Goal: Task Accomplishment & Management: Use online tool/utility

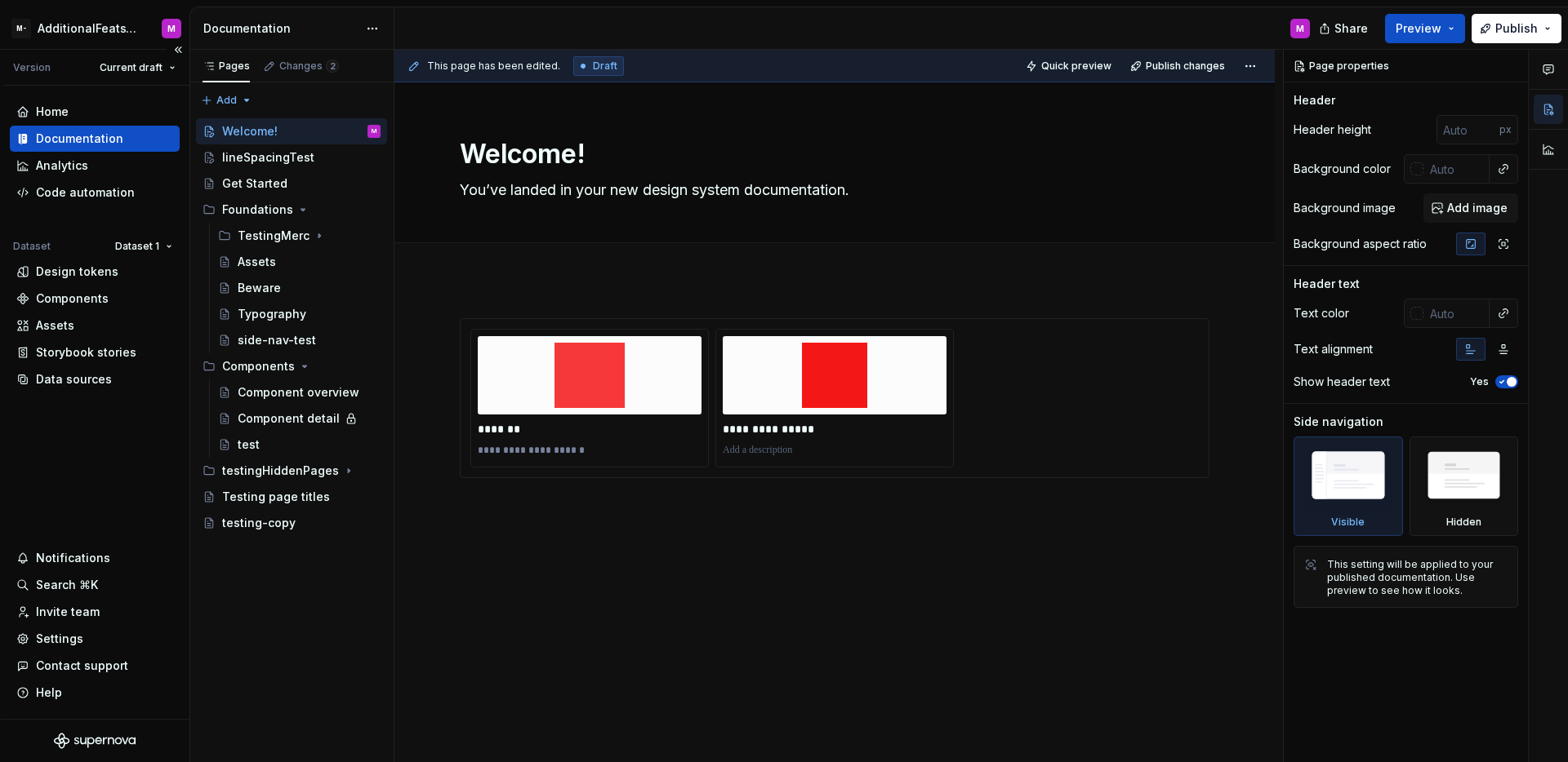
click at [124, 483] on div "Home Documentation Analytics Code automation Dataset Dataset 1 Design tokens Co…" at bounding box center [95, 403] width 189 height 634
type textarea "*"
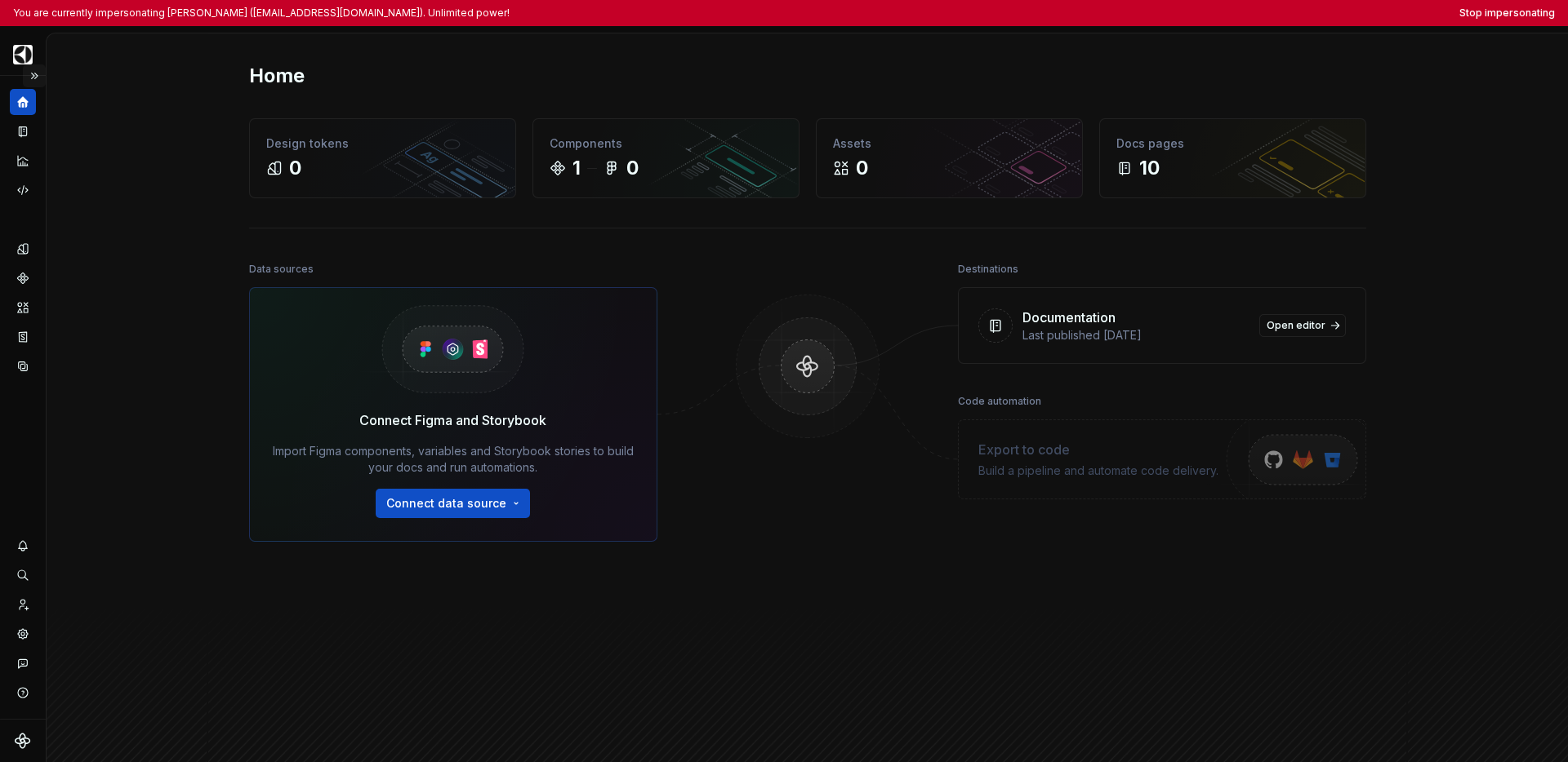
click at [35, 76] on button "Expand sidebar" at bounding box center [34, 76] width 22 height 22
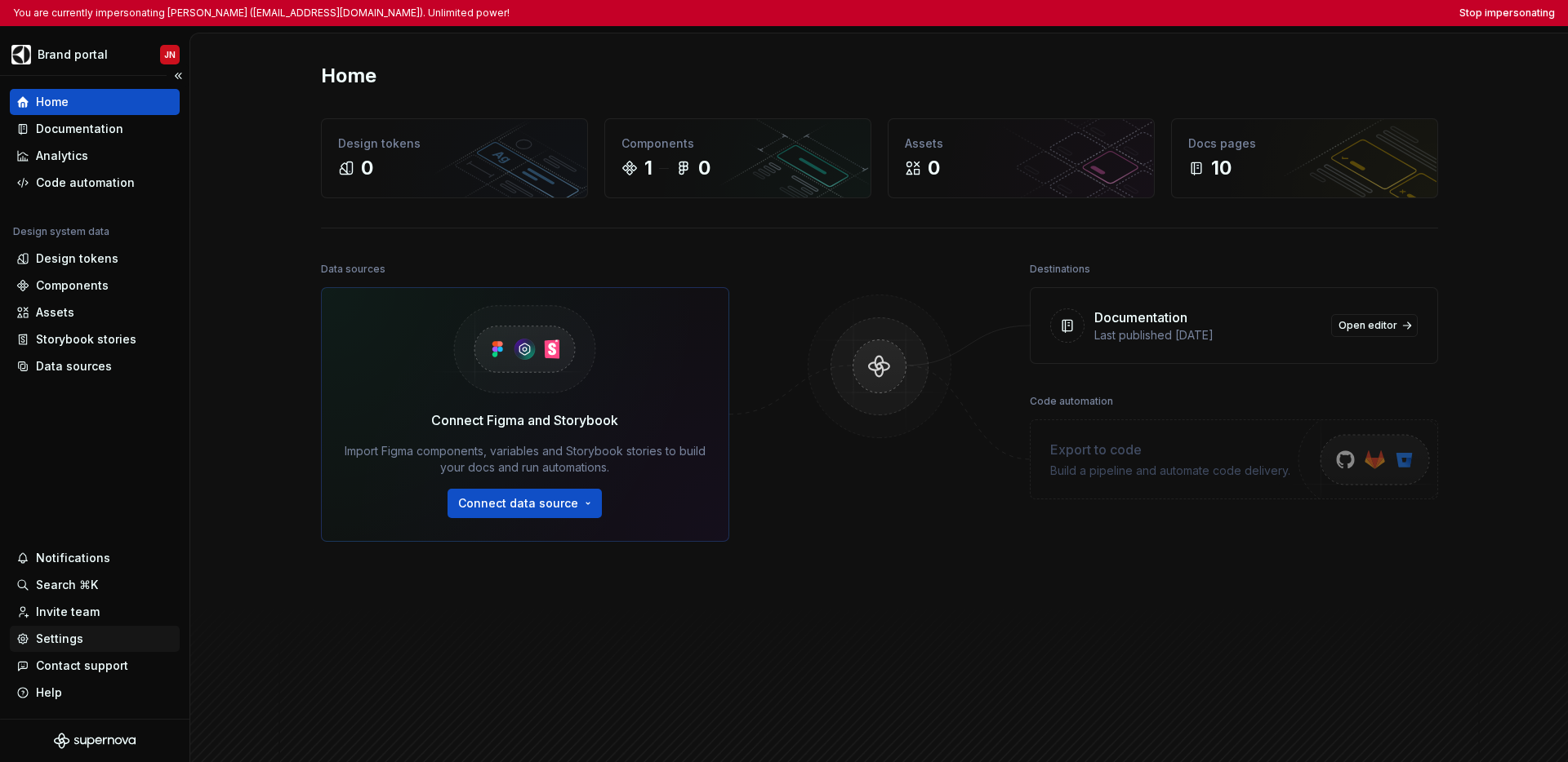
click at [63, 639] on div "Settings" at bounding box center [59, 638] width 48 height 16
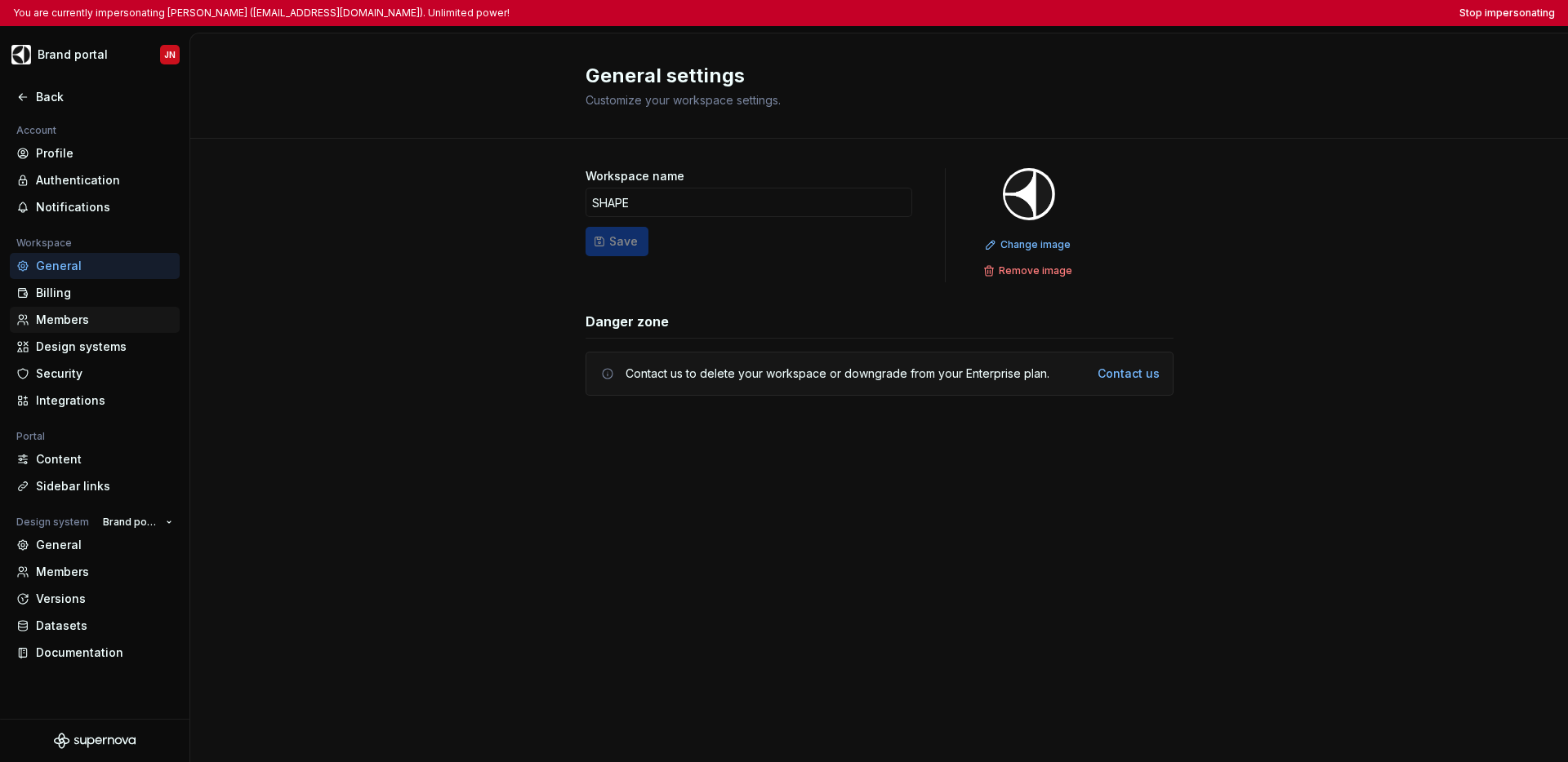
click at [90, 322] on div "Members" at bounding box center [104, 319] width 137 height 16
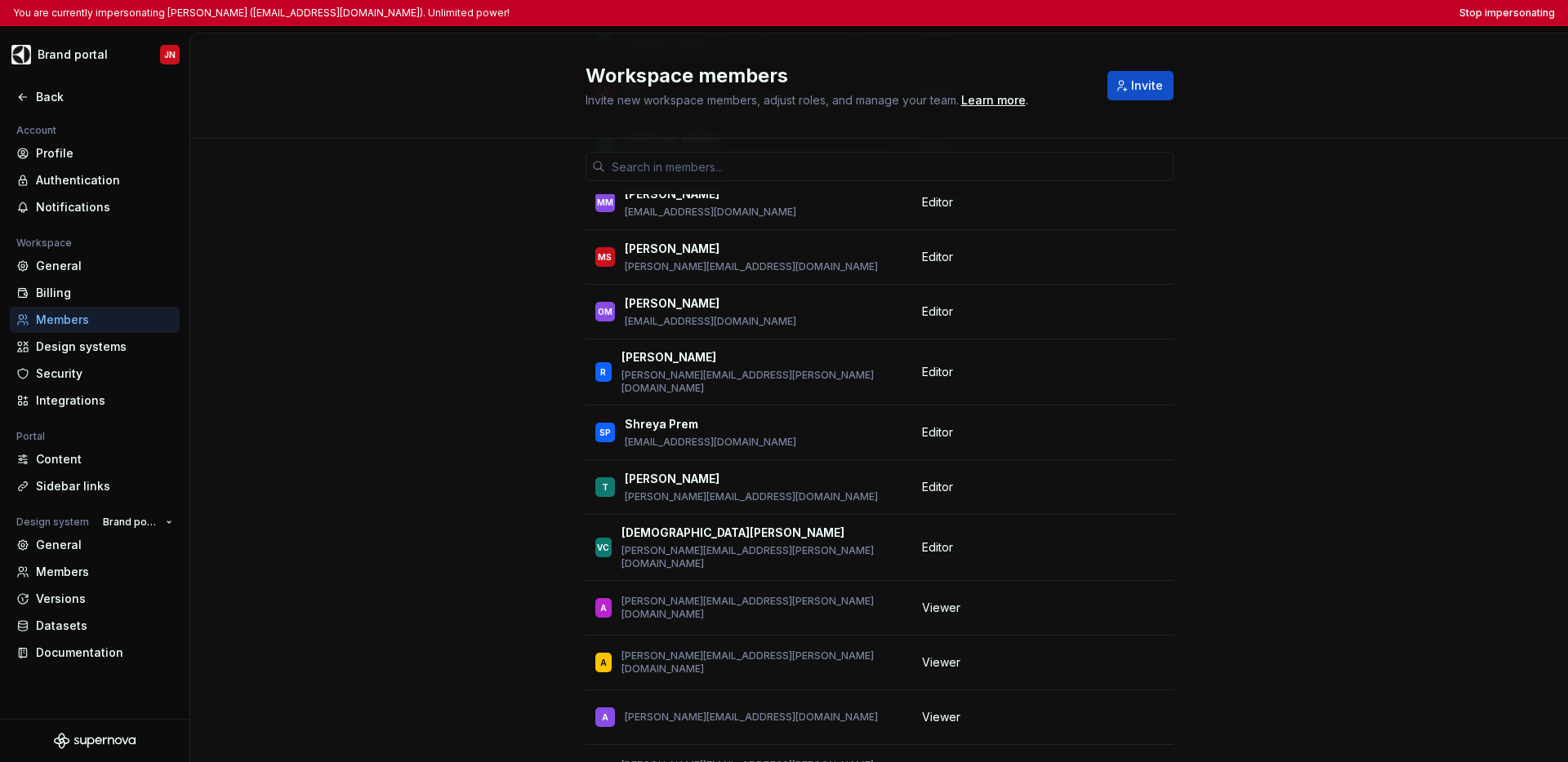
scroll to position [899, 0]
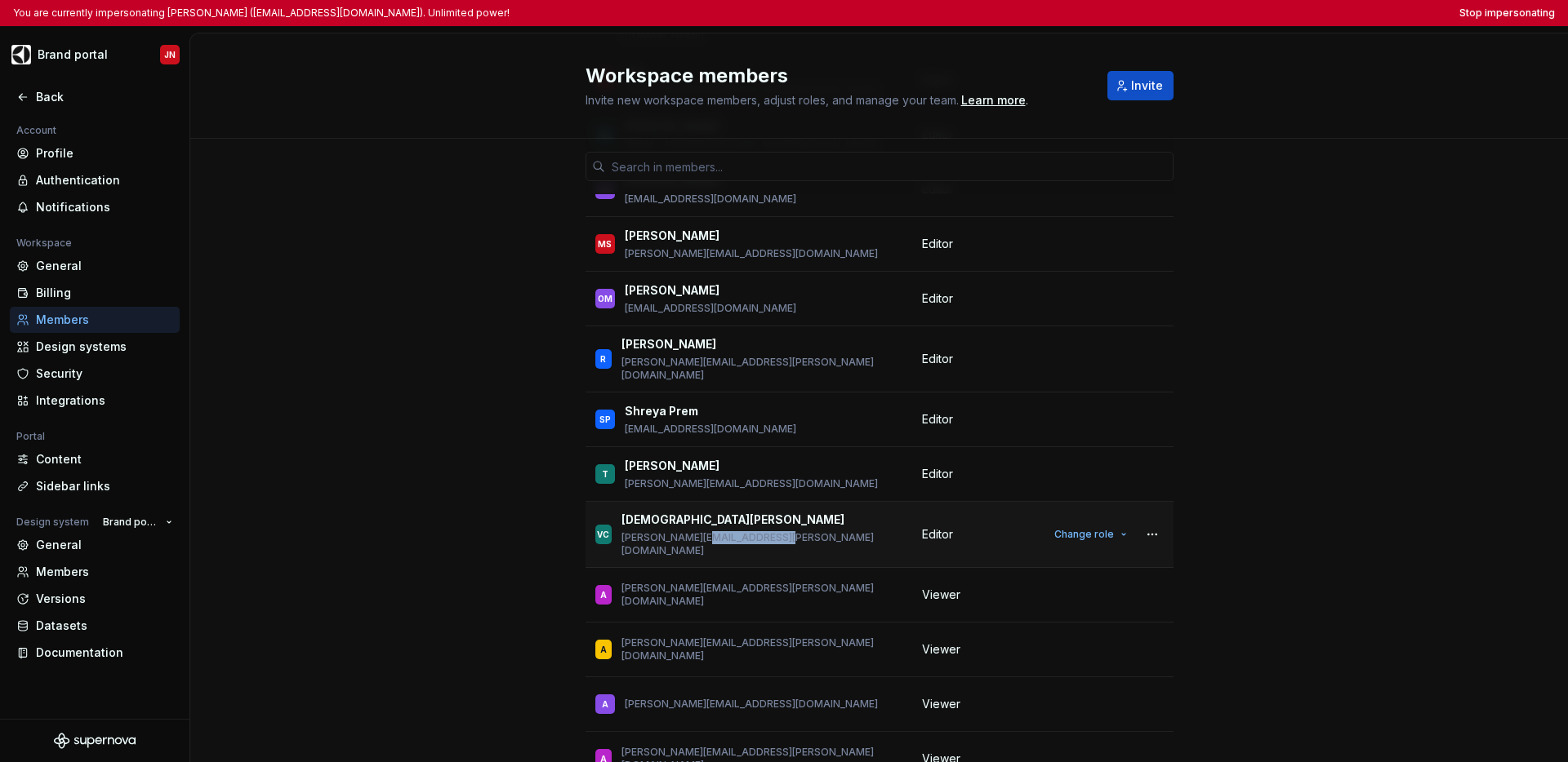
drag, startPoint x: 776, startPoint y: 462, endPoint x: 690, endPoint y: 462, distance: 86.0
click at [690, 512] on div "VC [PERSON_NAME] [PERSON_NAME][EMAIL_ADDRESS][PERSON_NAME][DOMAIN_NAME]" at bounding box center [749, 535] width 307 height 46
copy p "[DOMAIN_NAME]"
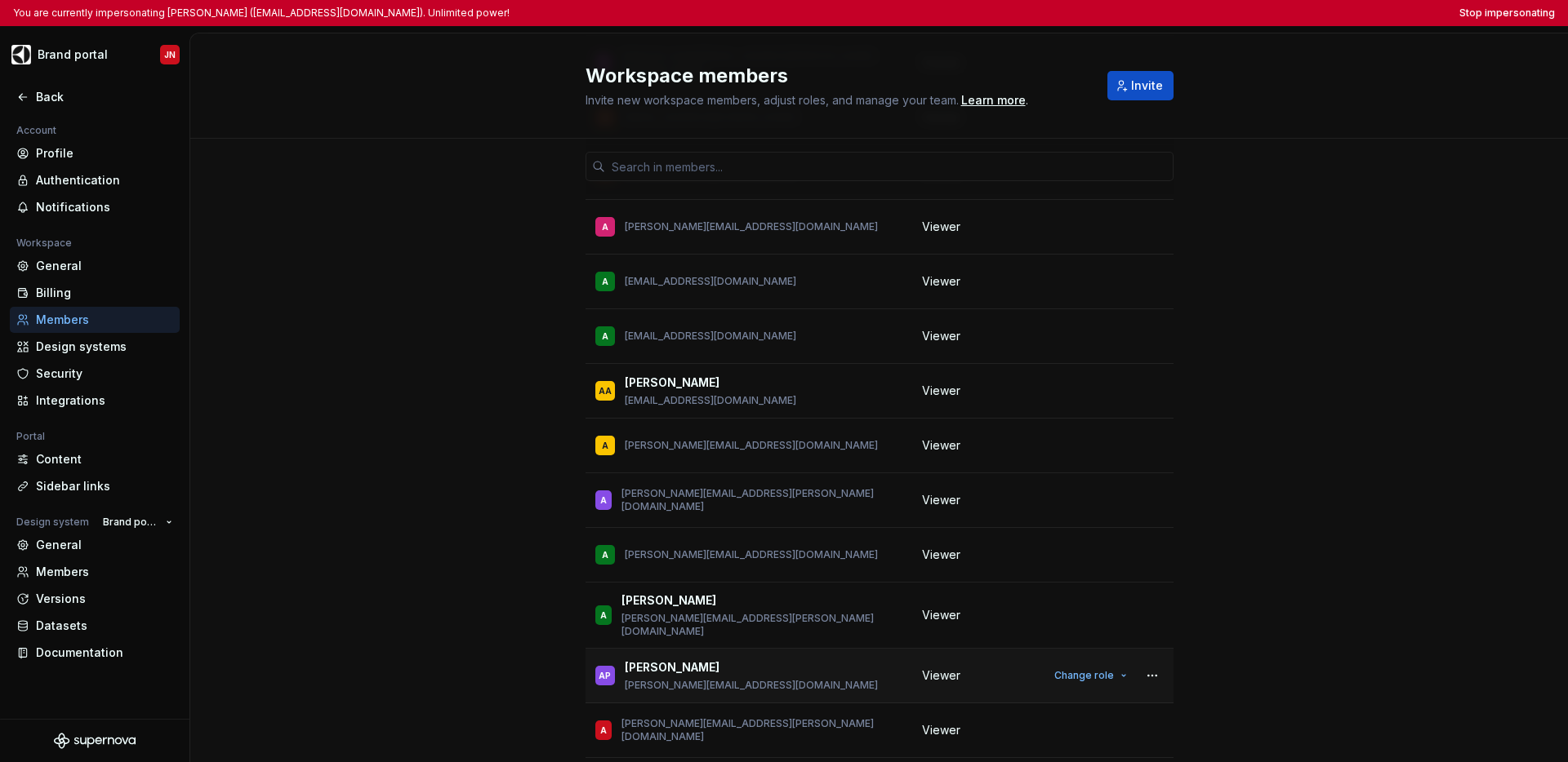
scroll to position [11353, 0]
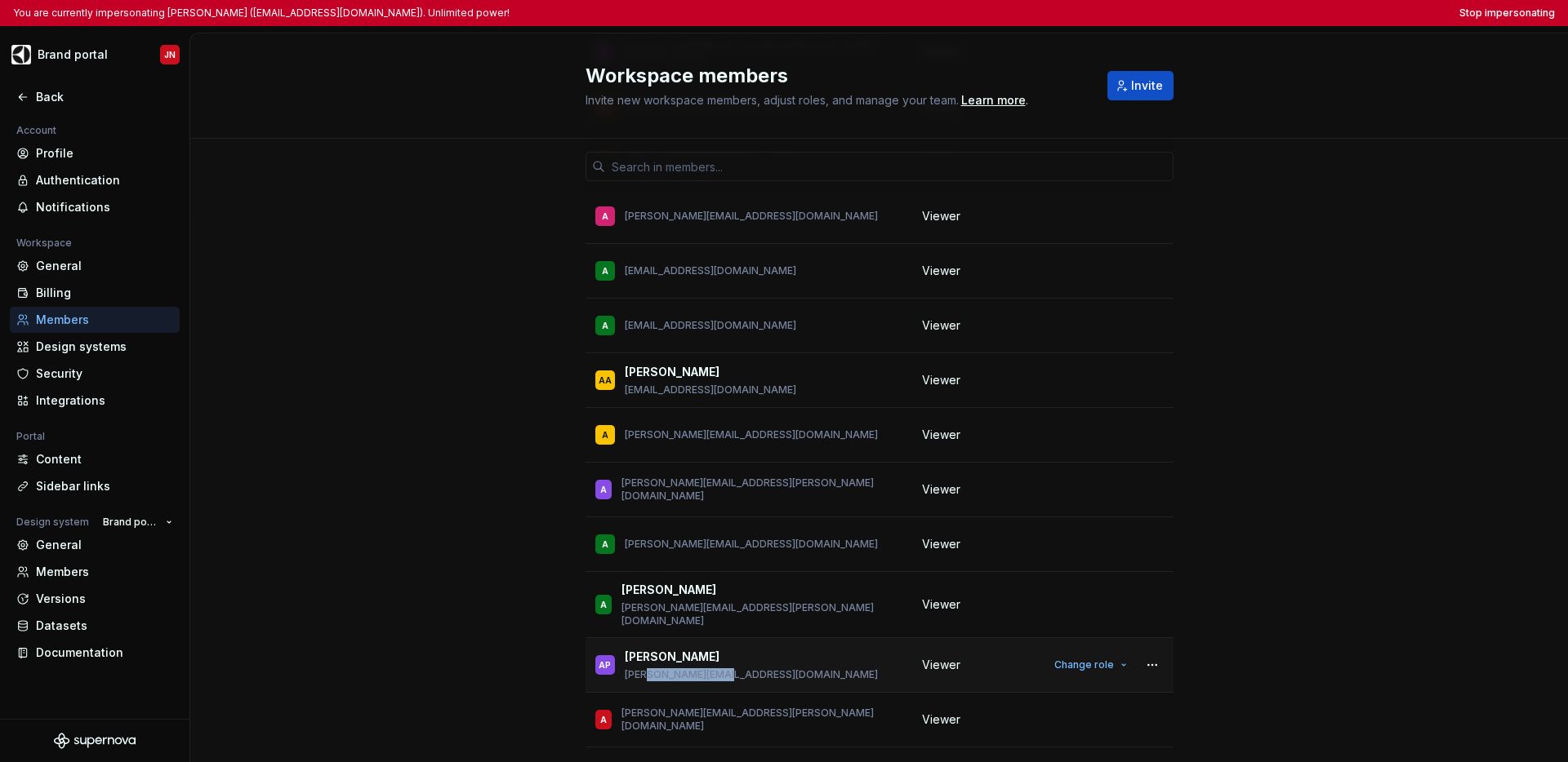
drag, startPoint x: 707, startPoint y: 506, endPoint x: 645, endPoint y: 506, distance: 62.0
click at [645, 648] on div "AP [PERSON_NAME] [PERSON_NAME][EMAIL_ADDRESS][DOMAIN_NAME]" at bounding box center [749, 665] width 307 height 35
copy p "[DOMAIN_NAME]"
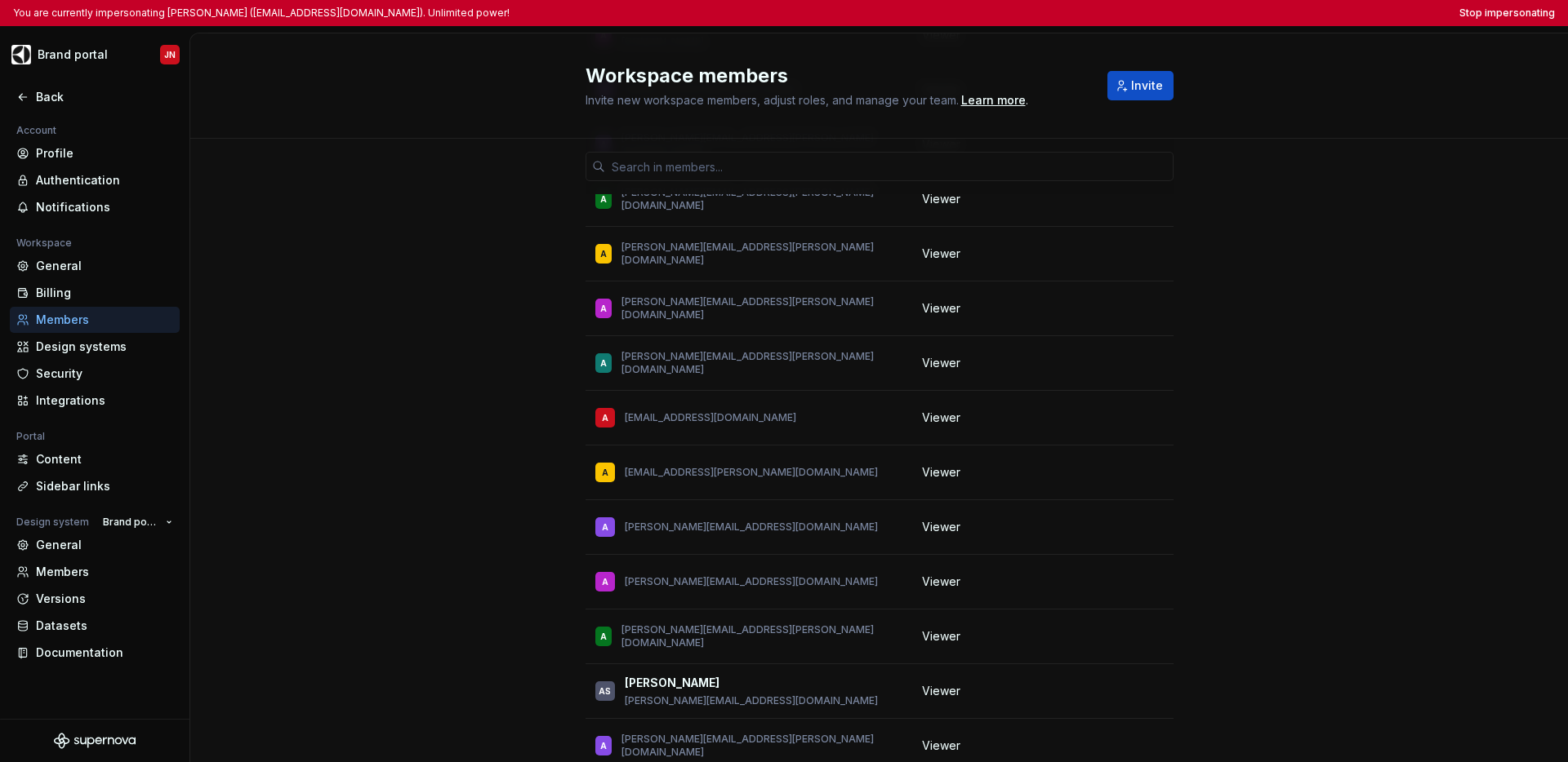
scroll to position [16434, 0]
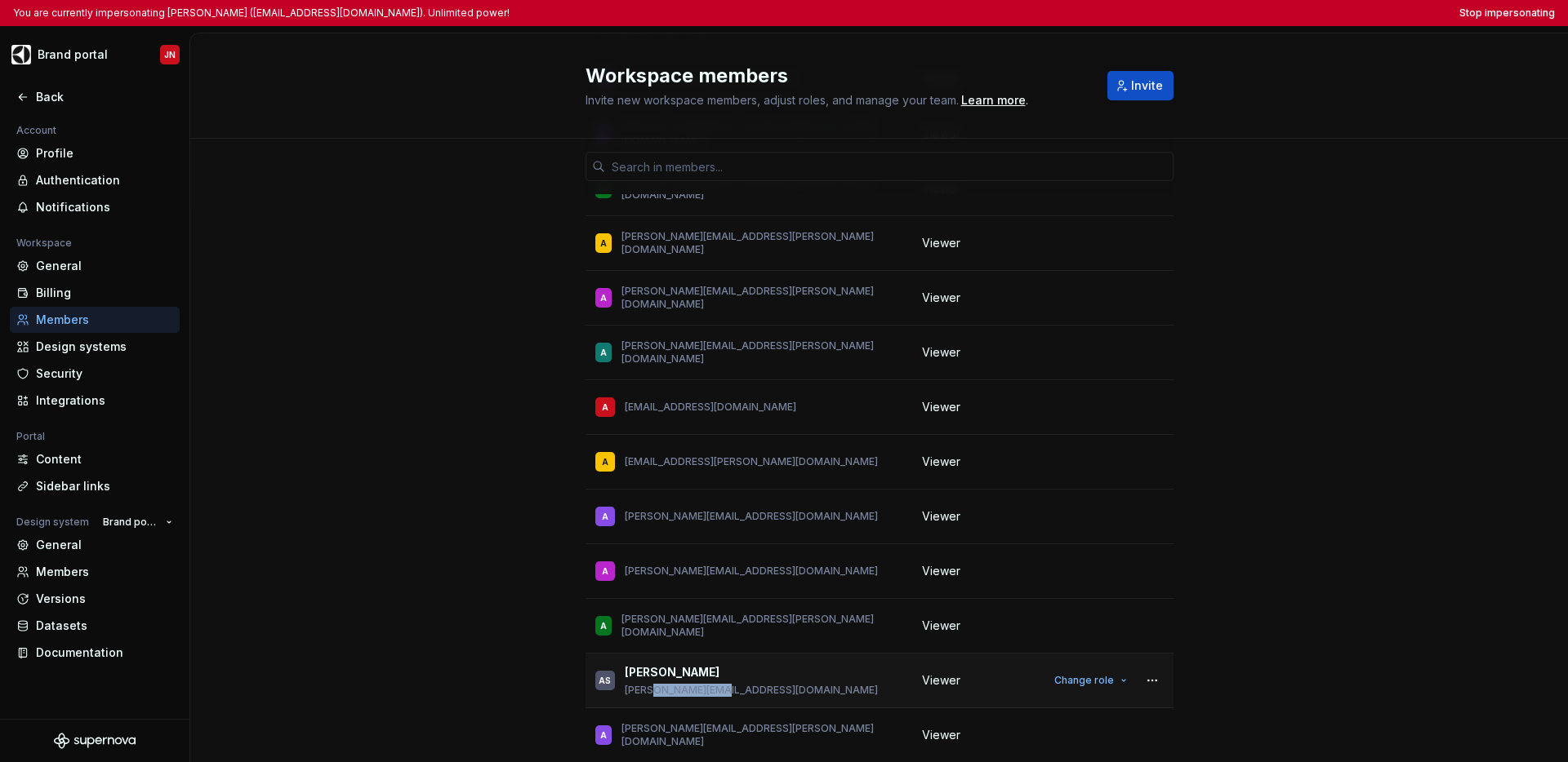
drag, startPoint x: 707, startPoint y: 507, endPoint x: 651, endPoint y: 507, distance: 56.0
click at [651, 664] on div "AS [PERSON_NAME] [PERSON_NAME][EMAIL_ADDRESS][DOMAIN_NAME]" at bounding box center [749, 681] width 307 height 35
copy p "[DOMAIN_NAME]"
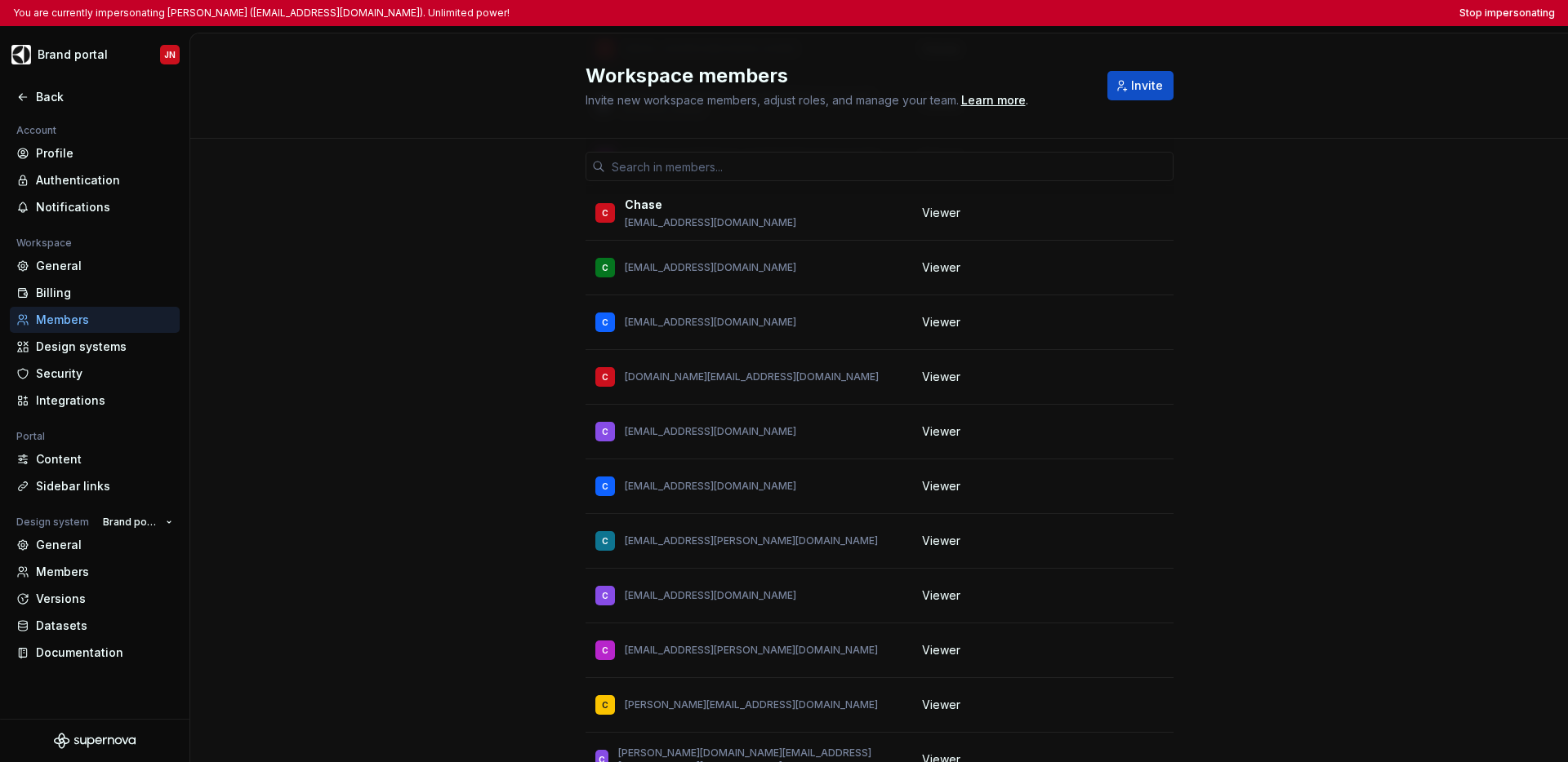
scroll to position [31823, 0]
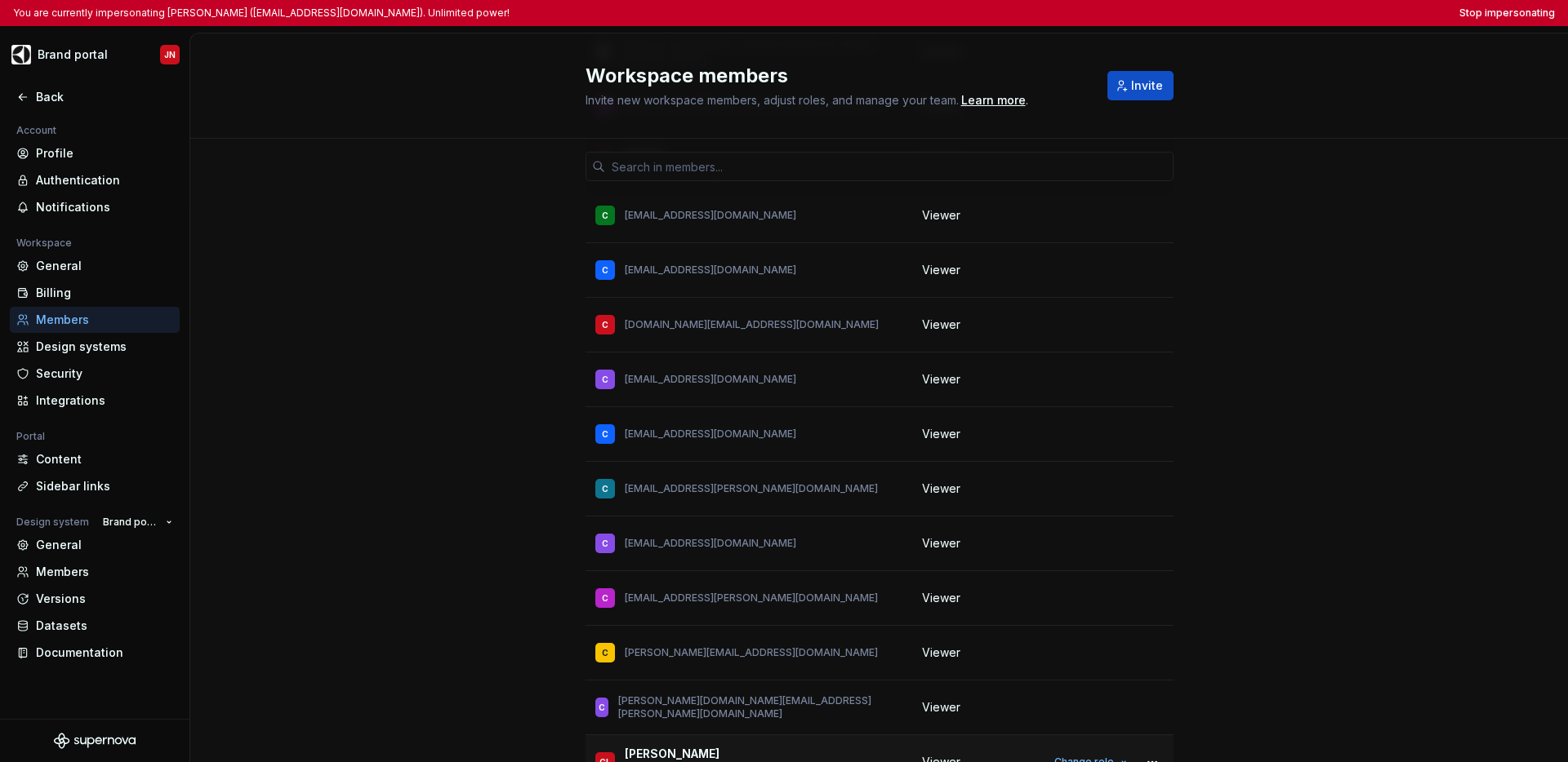
drag, startPoint x: 755, startPoint y: 539, endPoint x: 699, endPoint y: 538, distance: 56.0
click at [699, 745] on div "[PERSON_NAME] [PERSON_NAME][EMAIL_ADDRESS][DOMAIN_NAME]" at bounding box center [749, 762] width 307 height 35
copy p "[DOMAIN_NAME]"
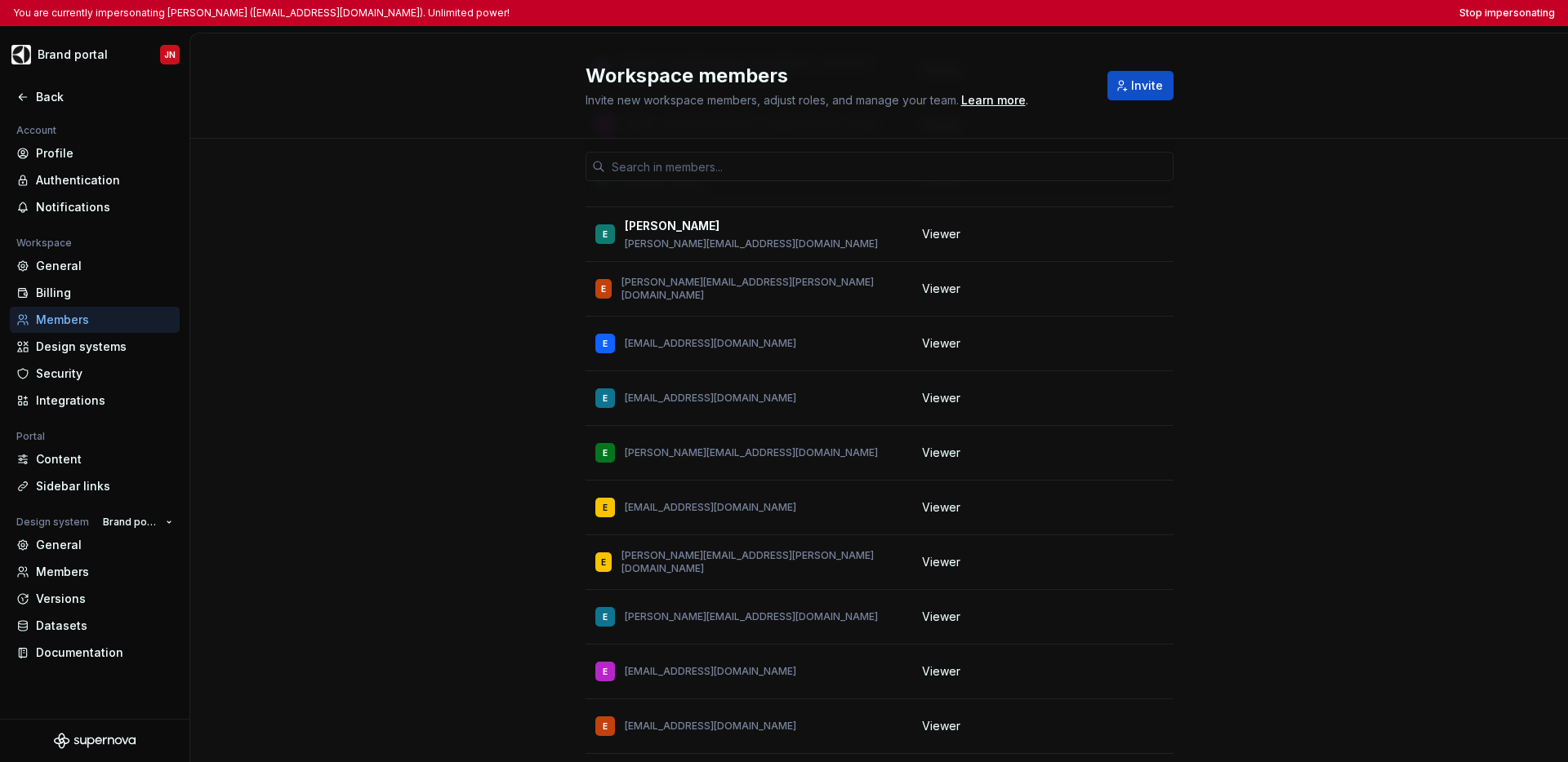
scroll to position [51802, 0]
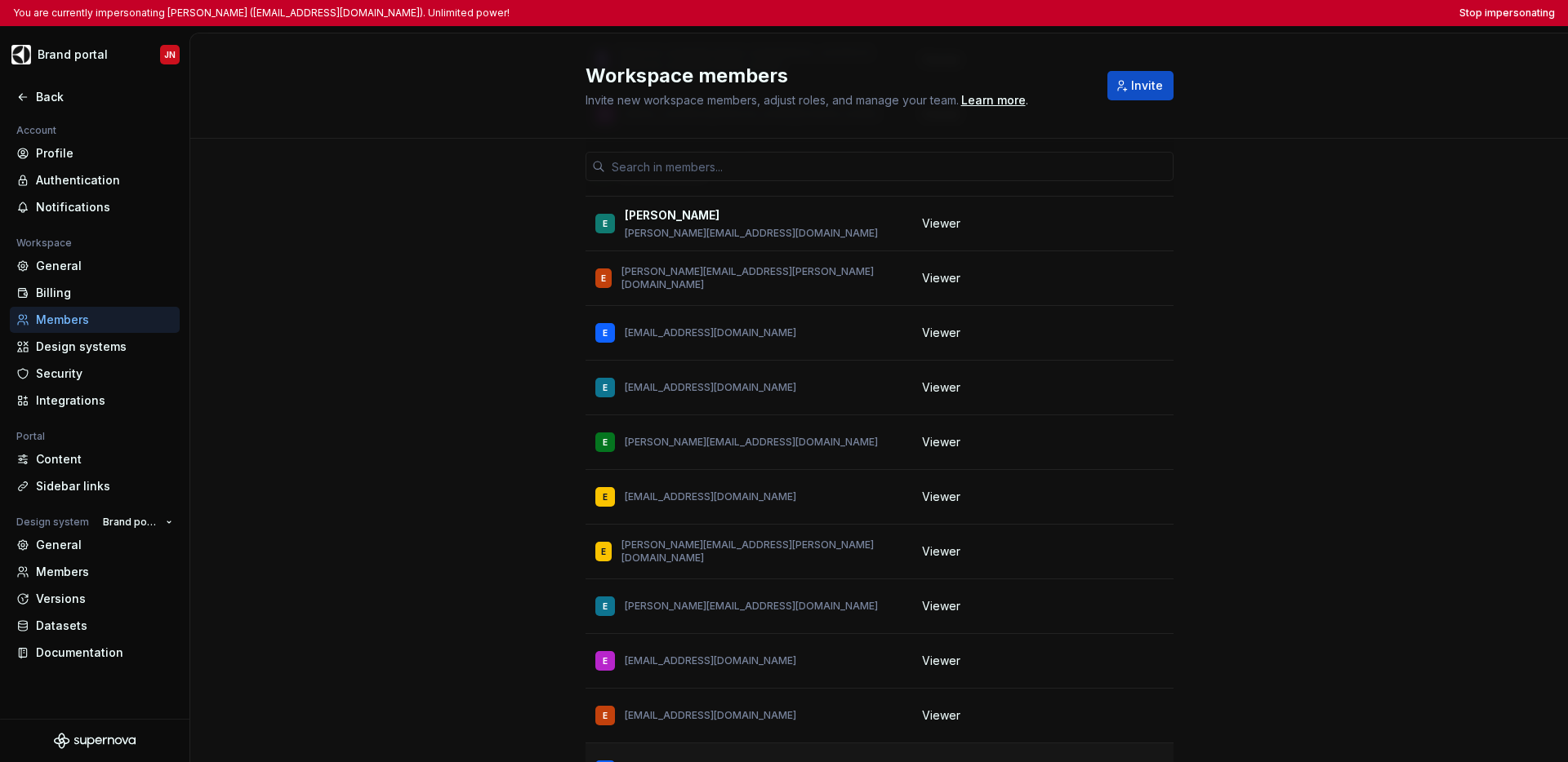
drag, startPoint x: 755, startPoint y: 456, endPoint x: 673, endPoint y: 456, distance: 82.0
click at [673, 754] on div "E [EMAIL_ADDRESS][DOMAIN_NAME]" at bounding box center [749, 770] width 307 height 35
copy p "[DOMAIN_NAME]"
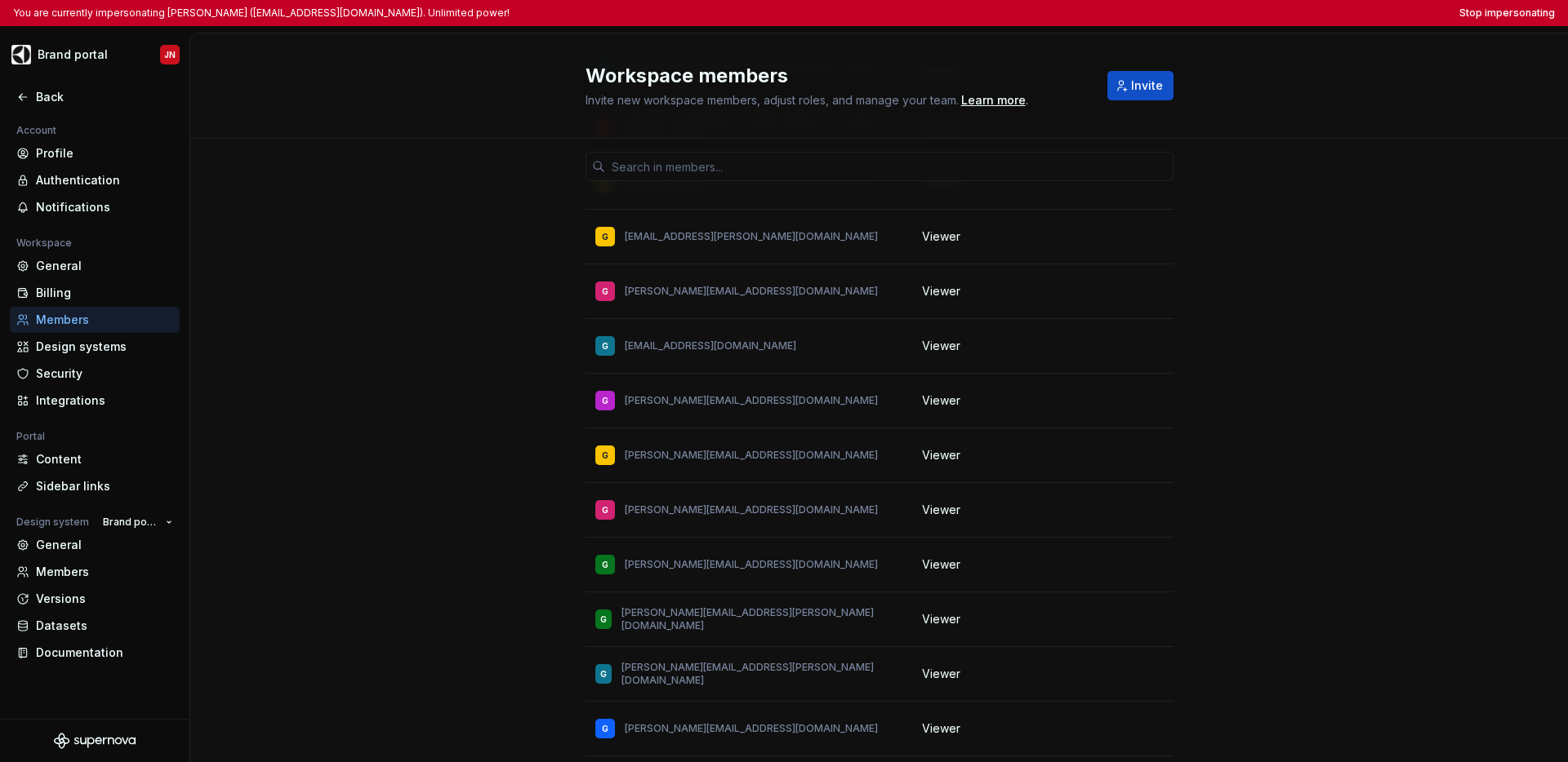
scroll to position [62601, 0]
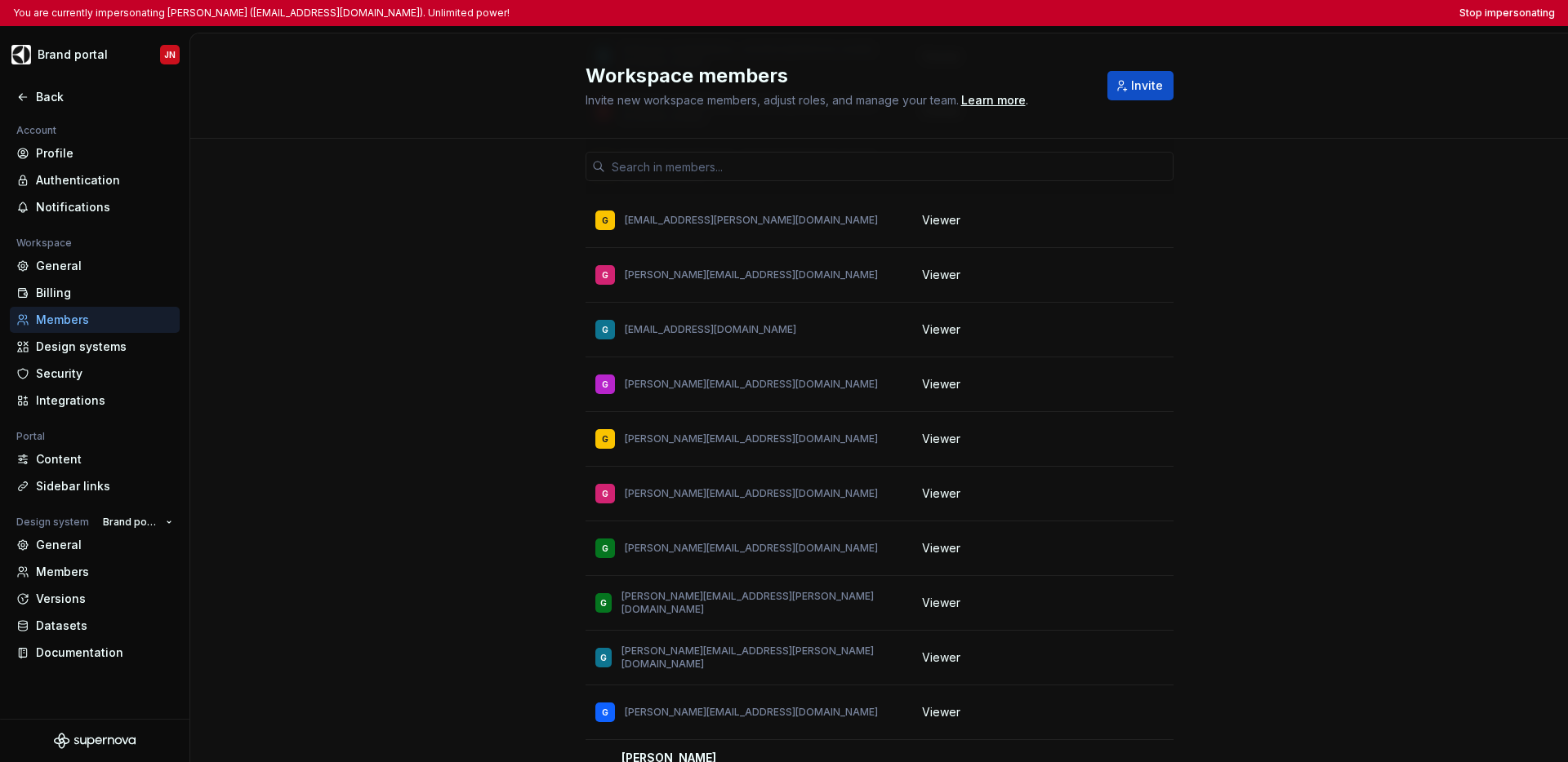
drag, startPoint x: 755, startPoint y: 493, endPoint x: 715, endPoint y: 491, distance: 40.0
copy p "[DOMAIN_NAME]"
drag, startPoint x: 755, startPoint y: 493, endPoint x: 614, endPoint y: 493, distance: 141.0
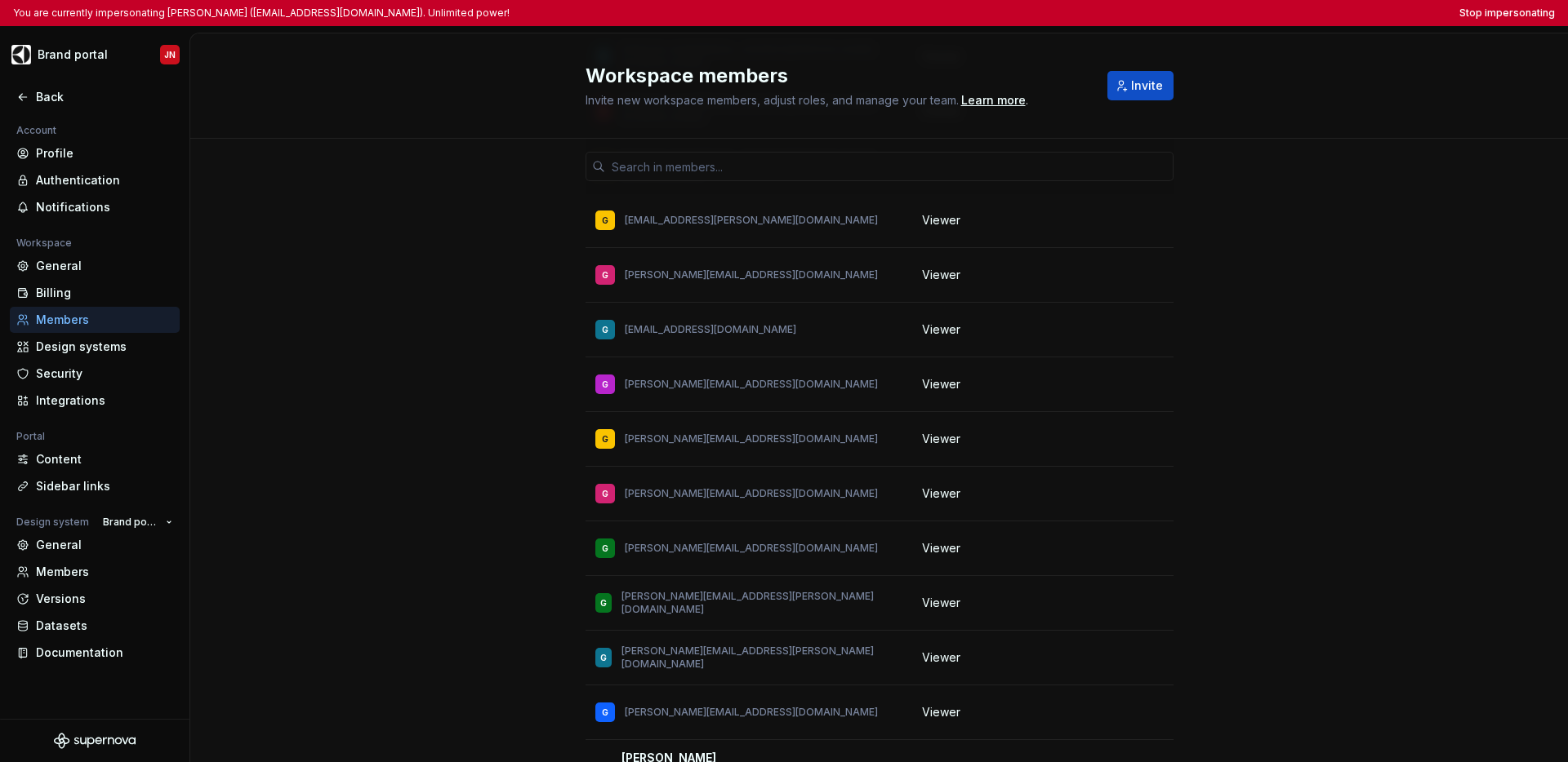
copy p "[PERSON_NAME][EMAIL_ADDRESS][PERSON_NAME][DOMAIN_NAME]"
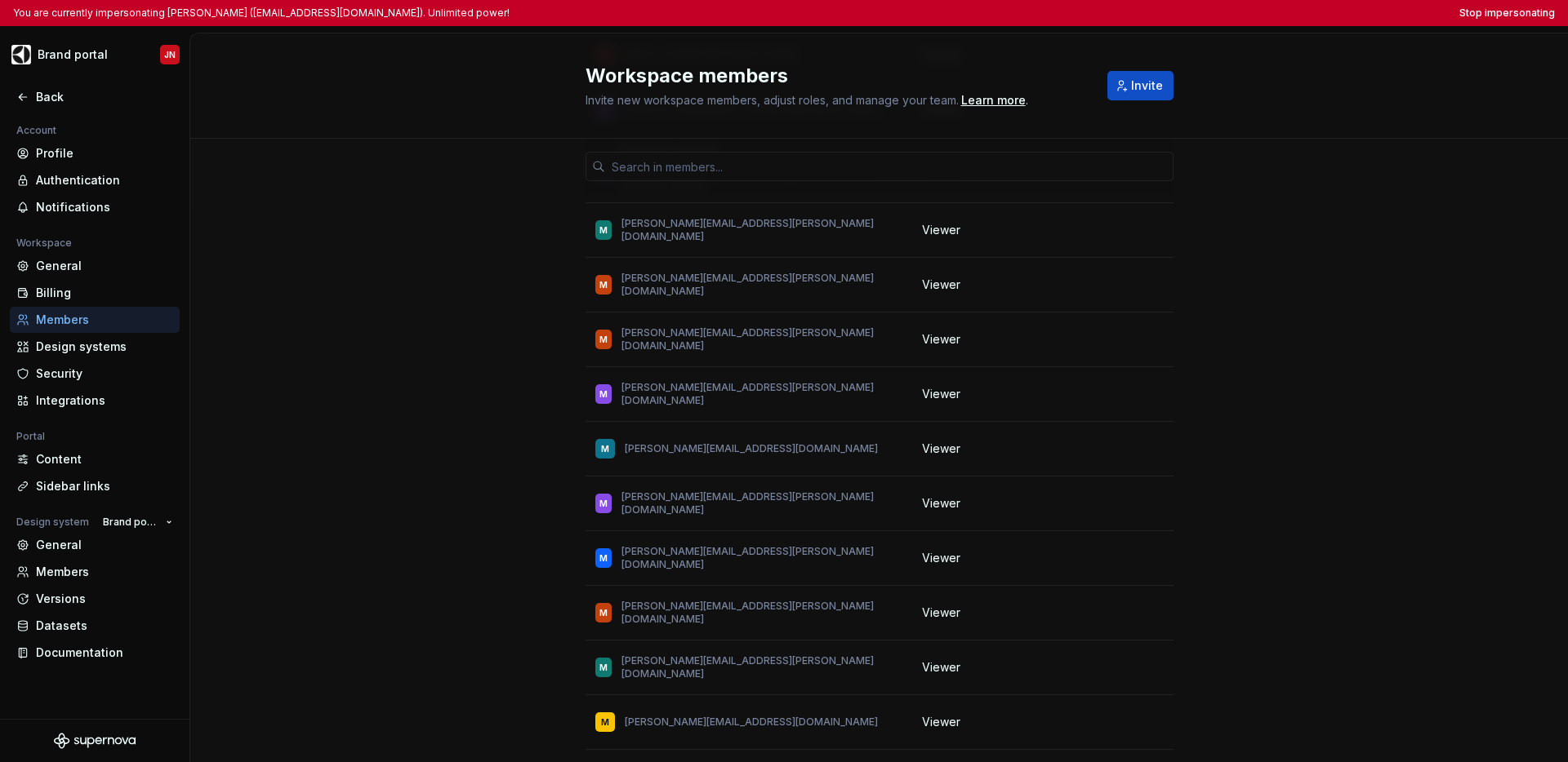
scroll to position [107391, 0]
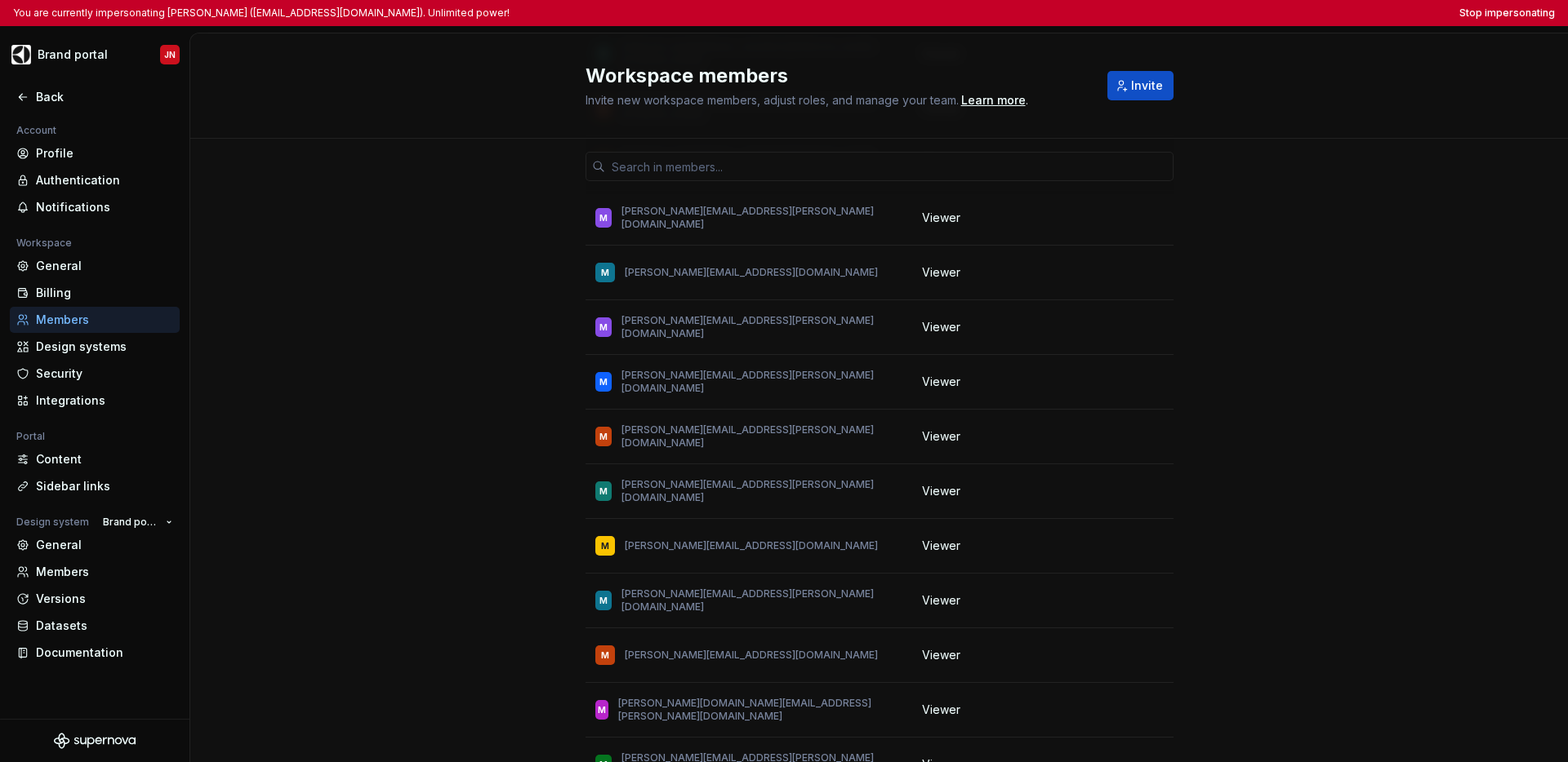
drag, startPoint x: 723, startPoint y: 318, endPoint x: 659, endPoint y: 317, distance: 64.0
copy p "[DOMAIN_NAME]"
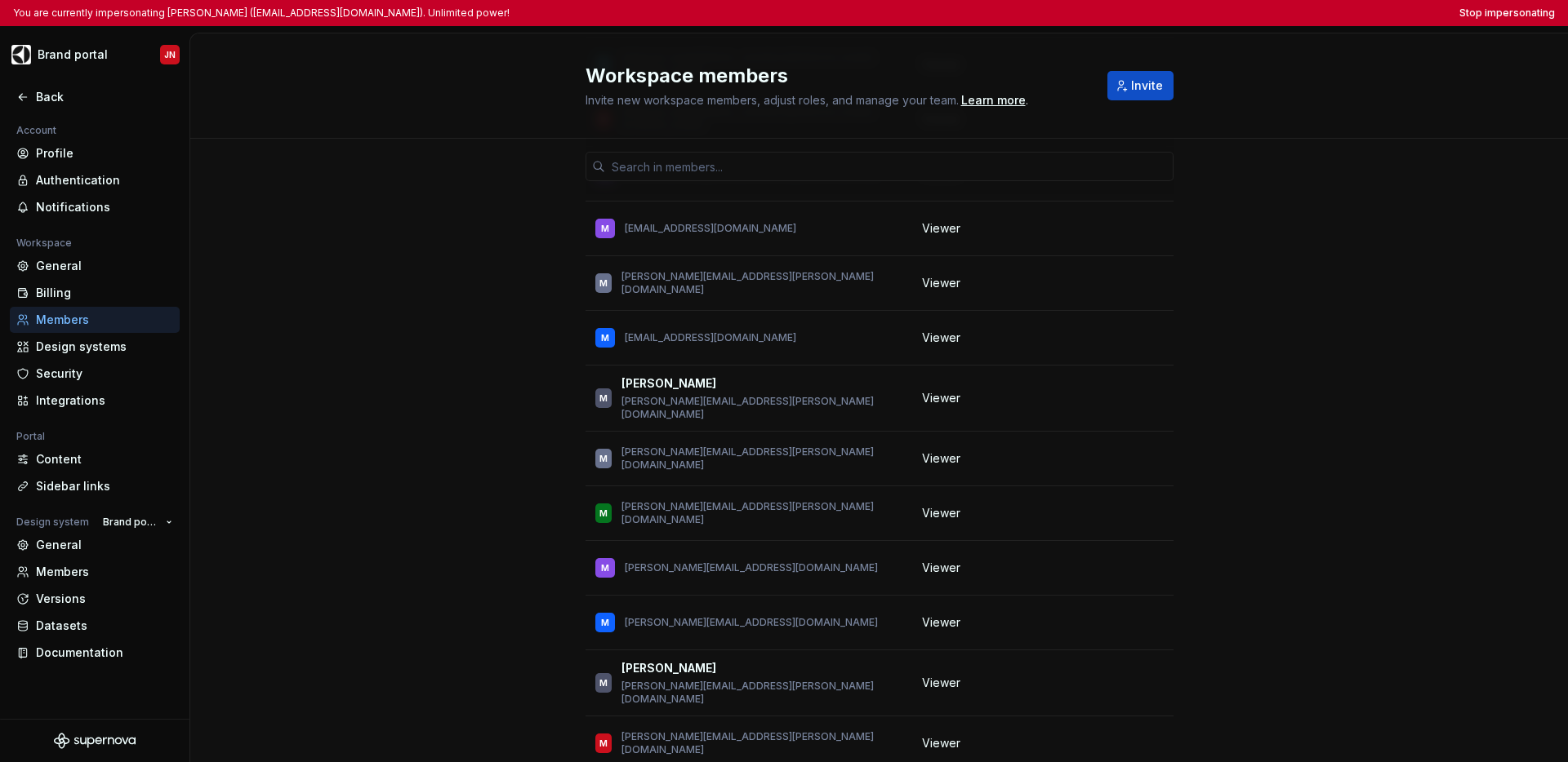
scroll to position [114306, 0]
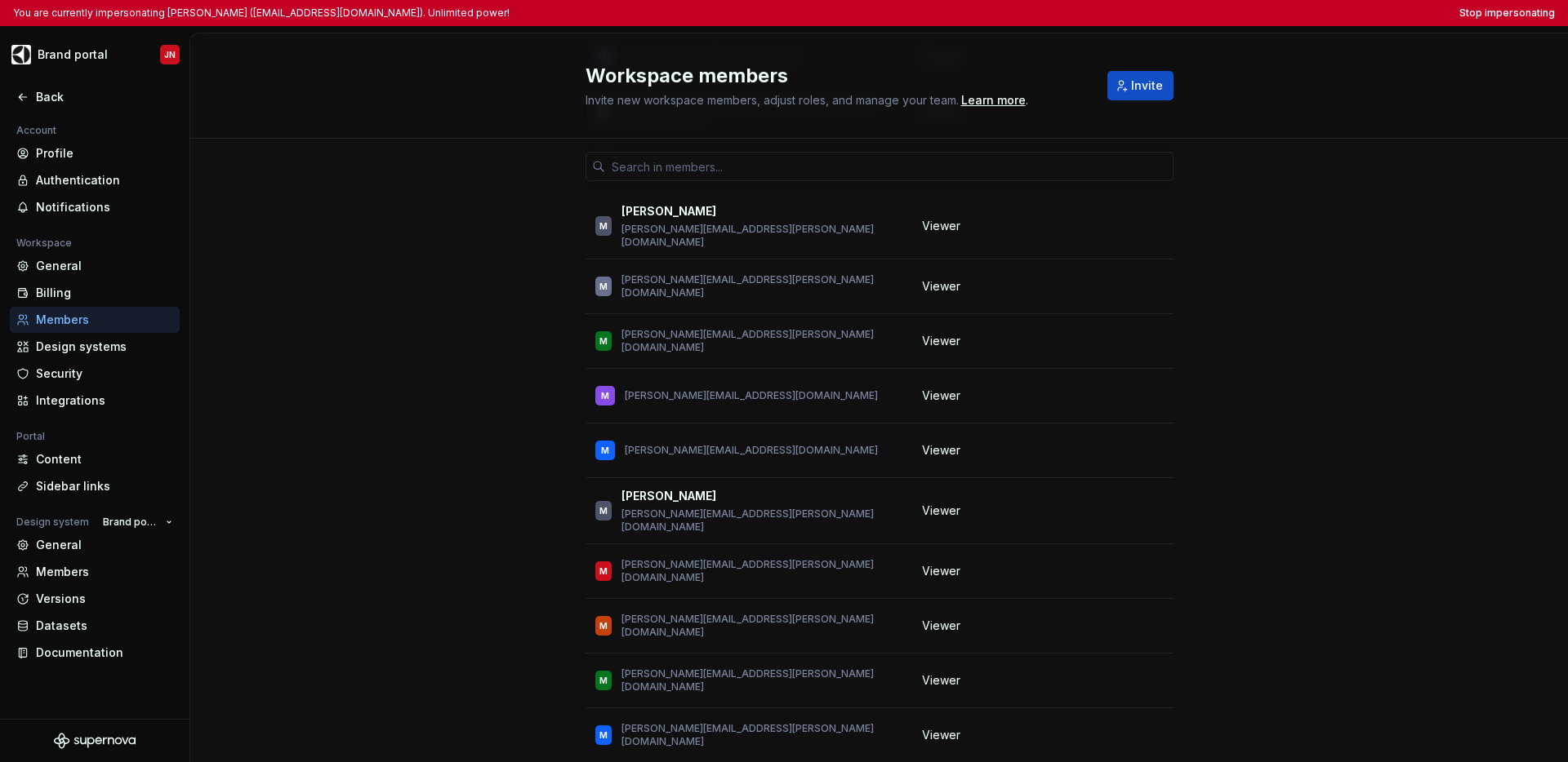
drag, startPoint x: 731, startPoint y: 414, endPoint x: 686, endPoint y: 413, distance: 45.0
copy p "[DOMAIN_NAME]"
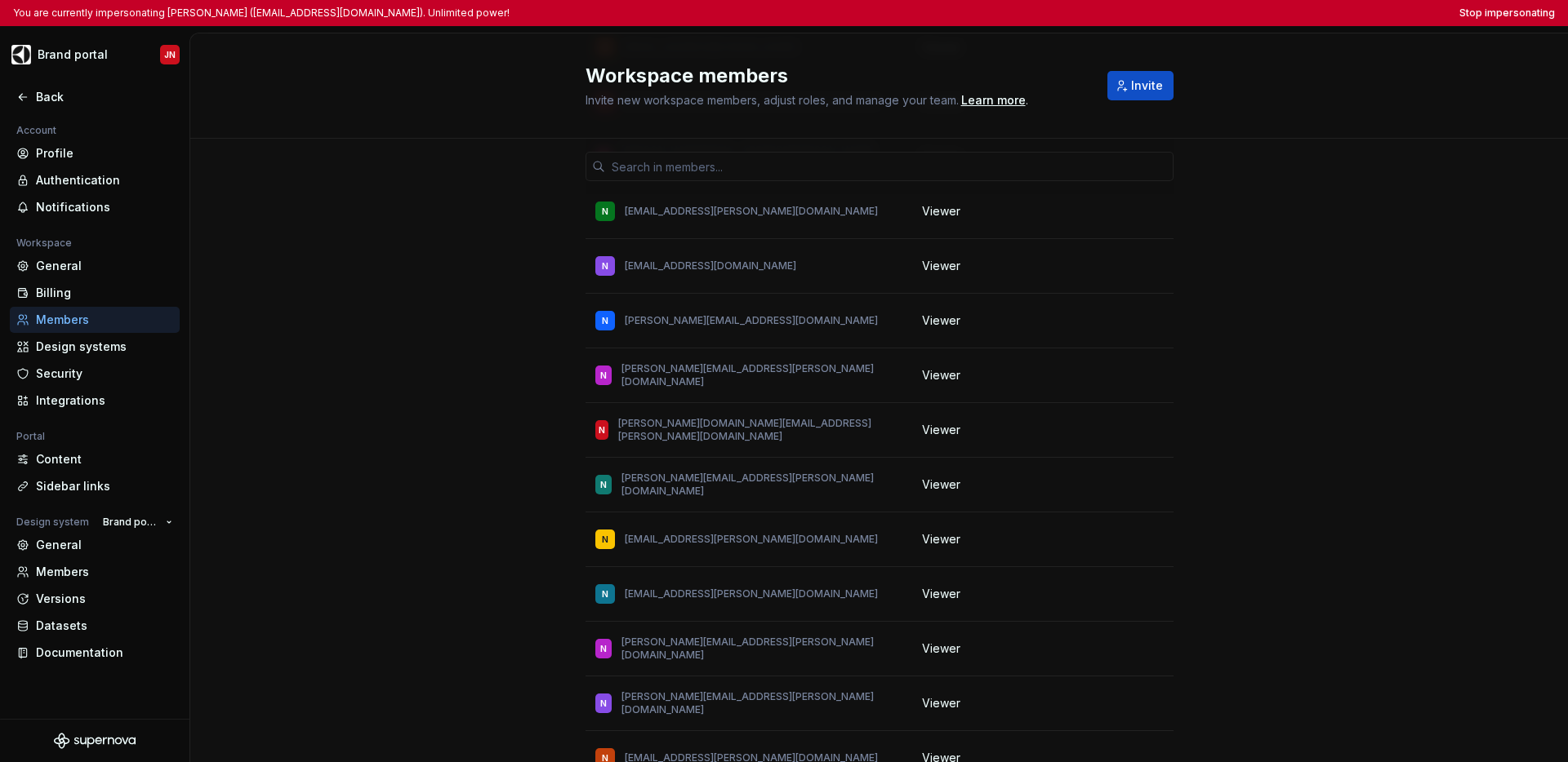
scroll to position [120573, 0]
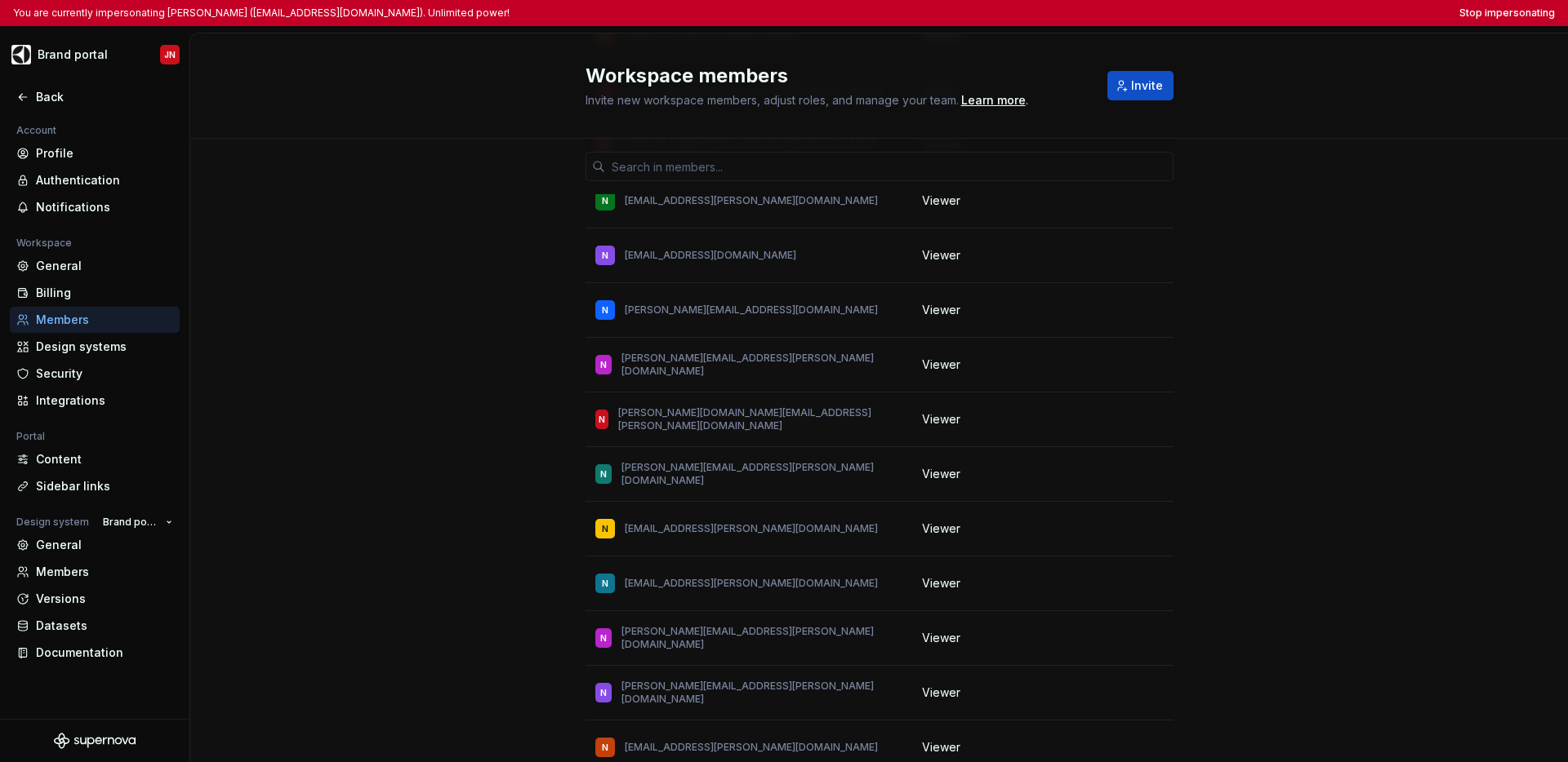
drag, startPoint x: 674, startPoint y: 487, endPoint x: 616, endPoint y: 487, distance: 58.0
copy p "[EMAIL_ADDRESS][DOMAIN_NAME]"
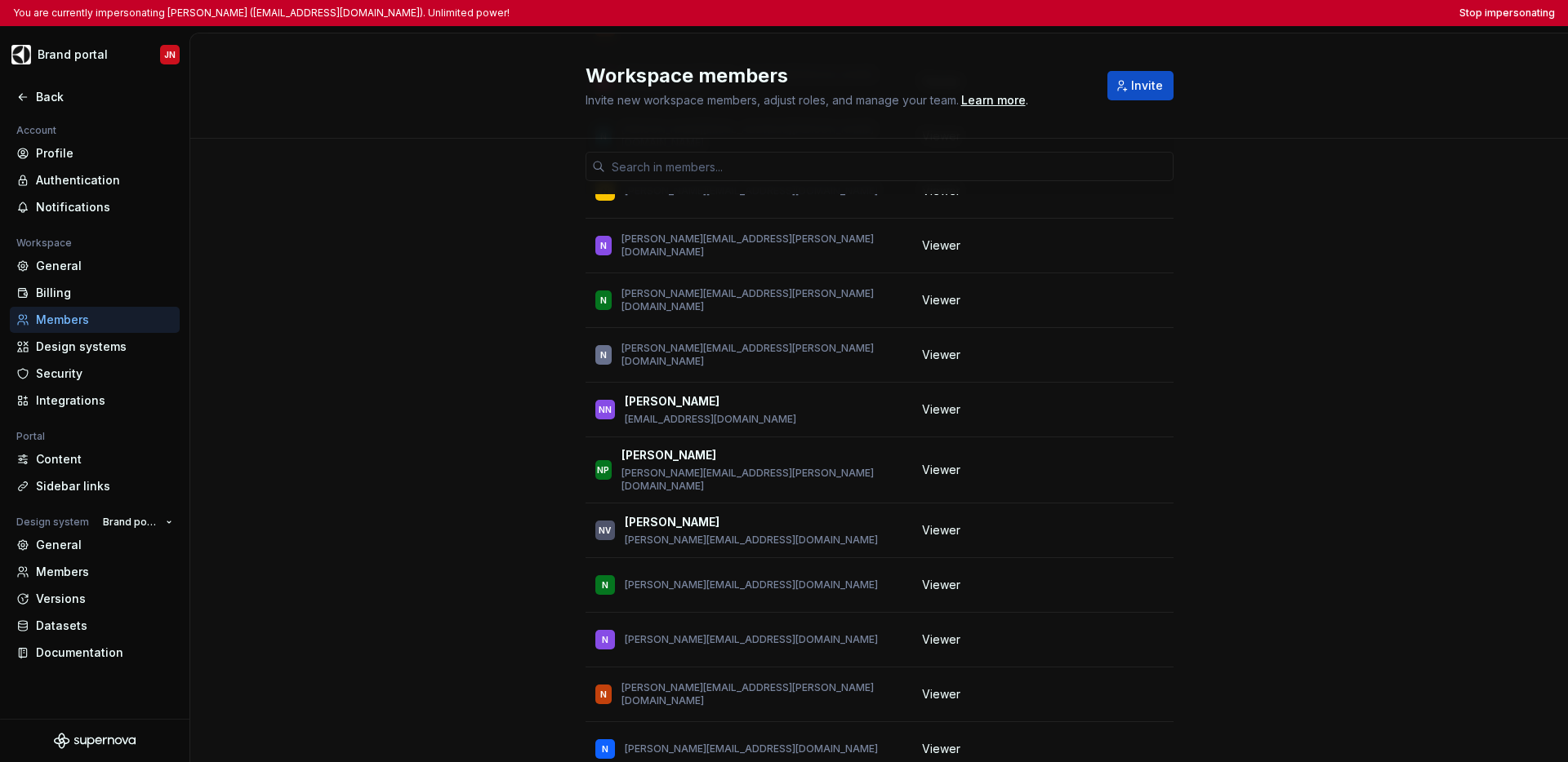
scroll to position [121315, 0]
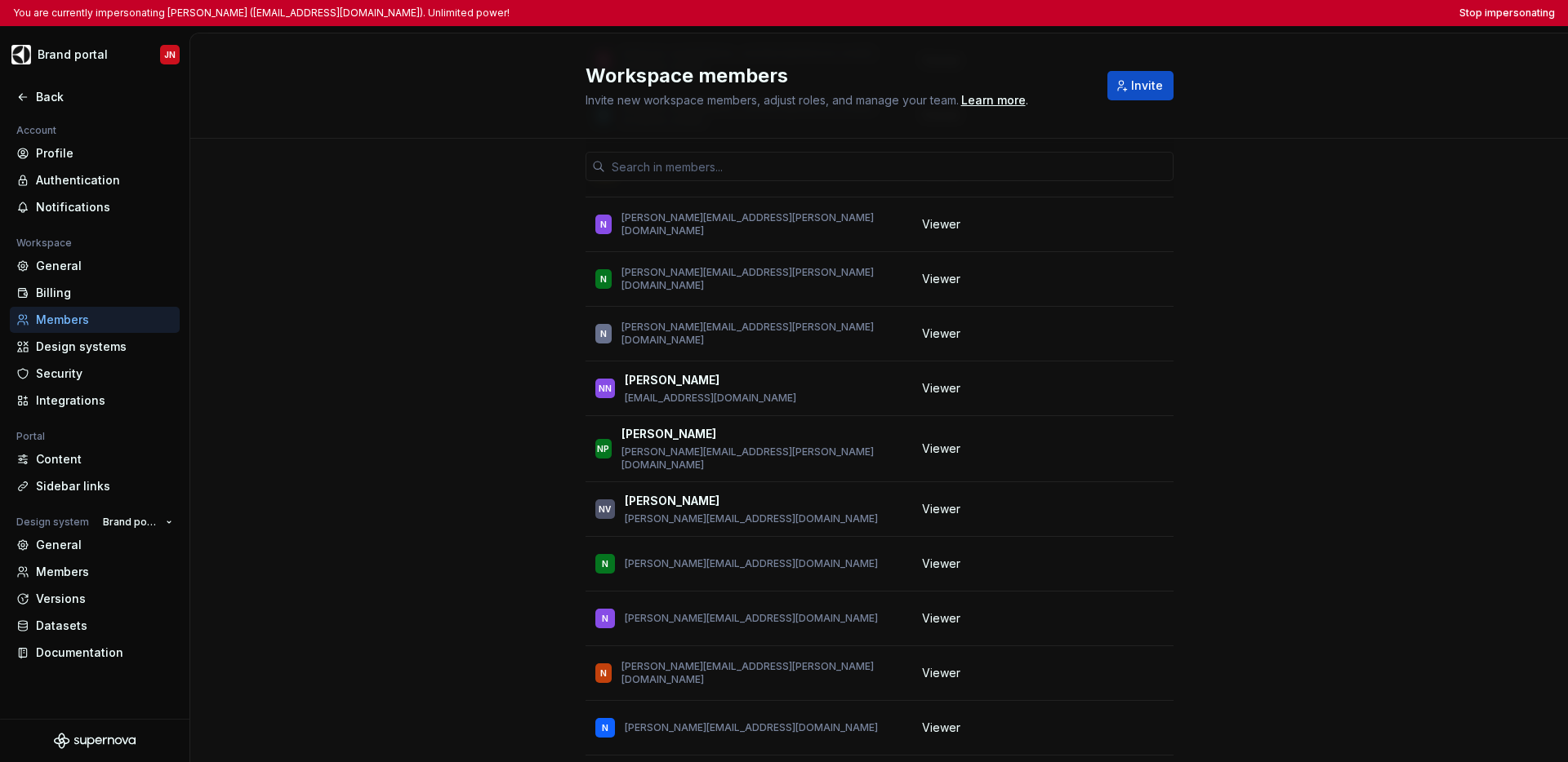
drag, startPoint x: 740, startPoint y: 456, endPoint x: 677, endPoint y: 458, distance: 63.0
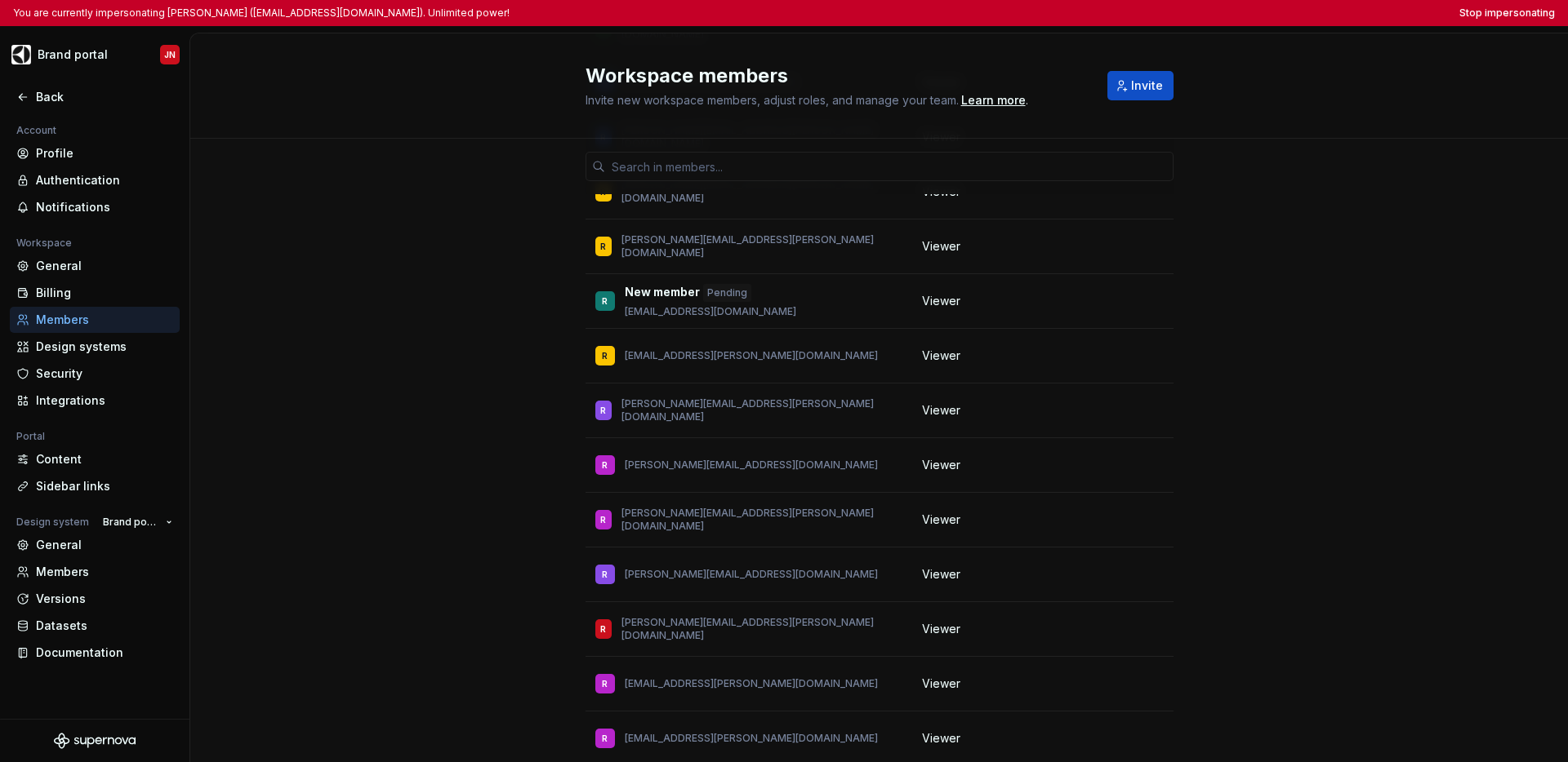
scroll to position [136590, 0]
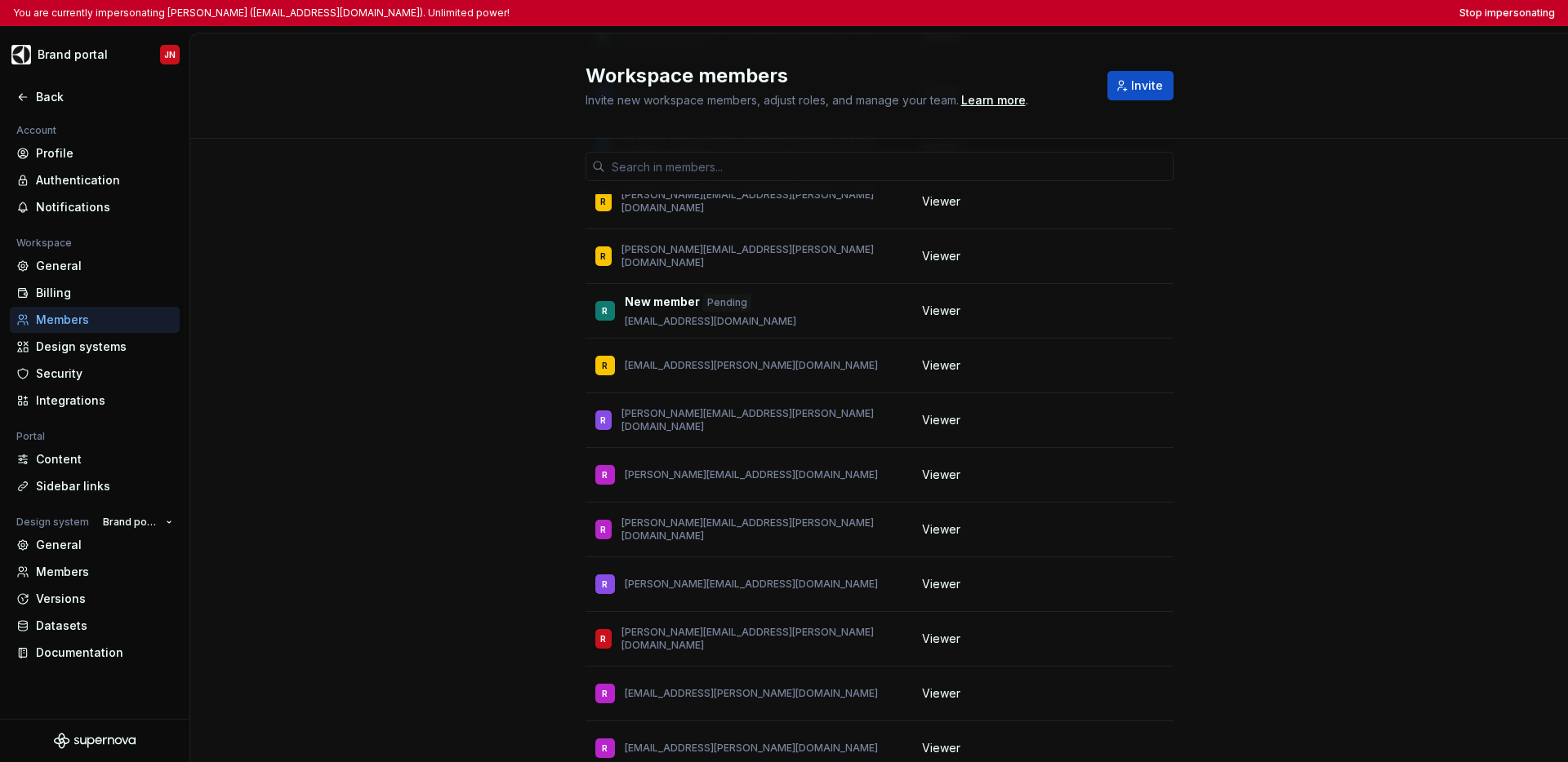
drag, startPoint x: 732, startPoint y: 491, endPoint x: 686, endPoint y: 493, distance: 46.0
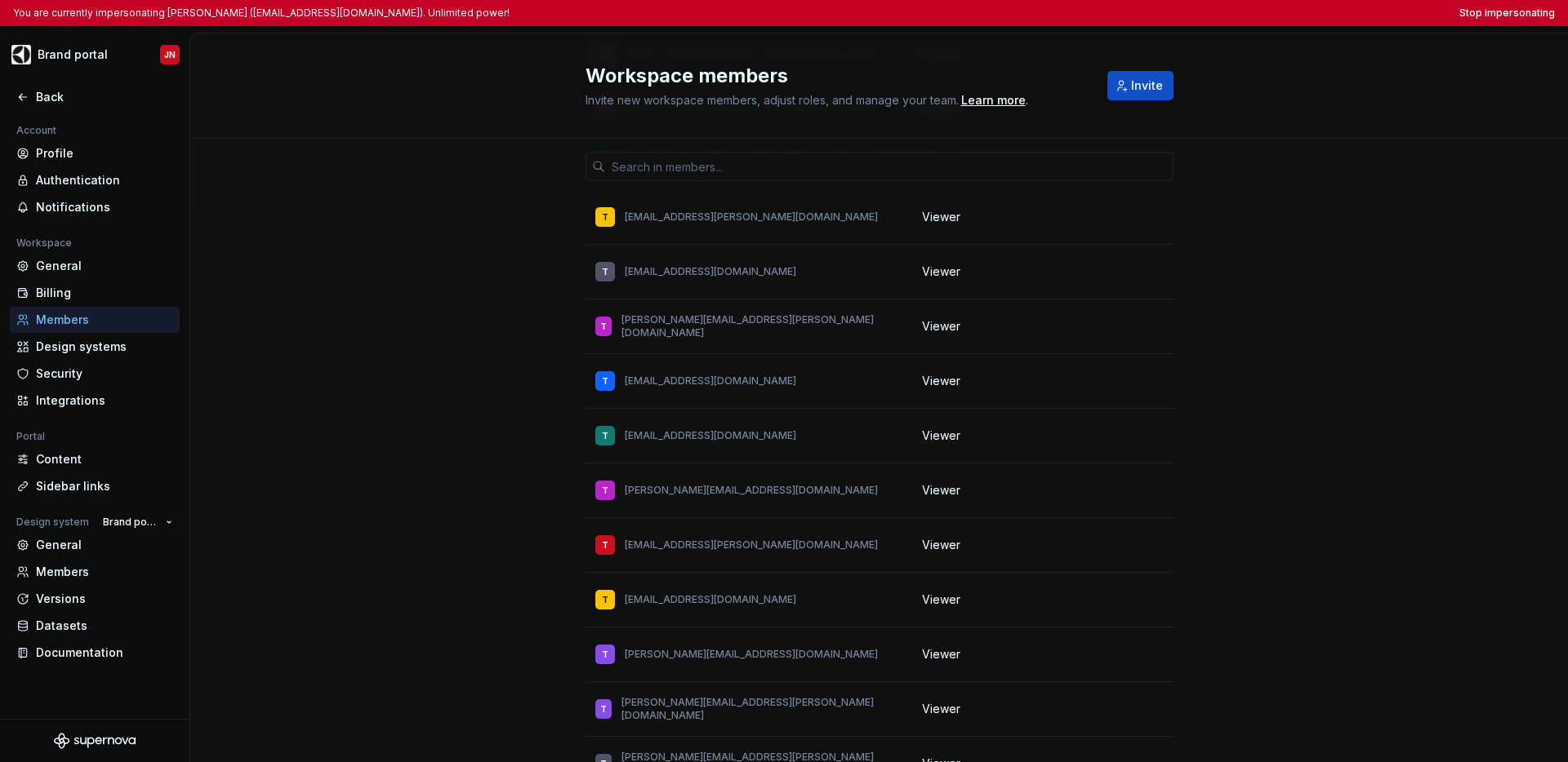
scroll to position [157727, 0]
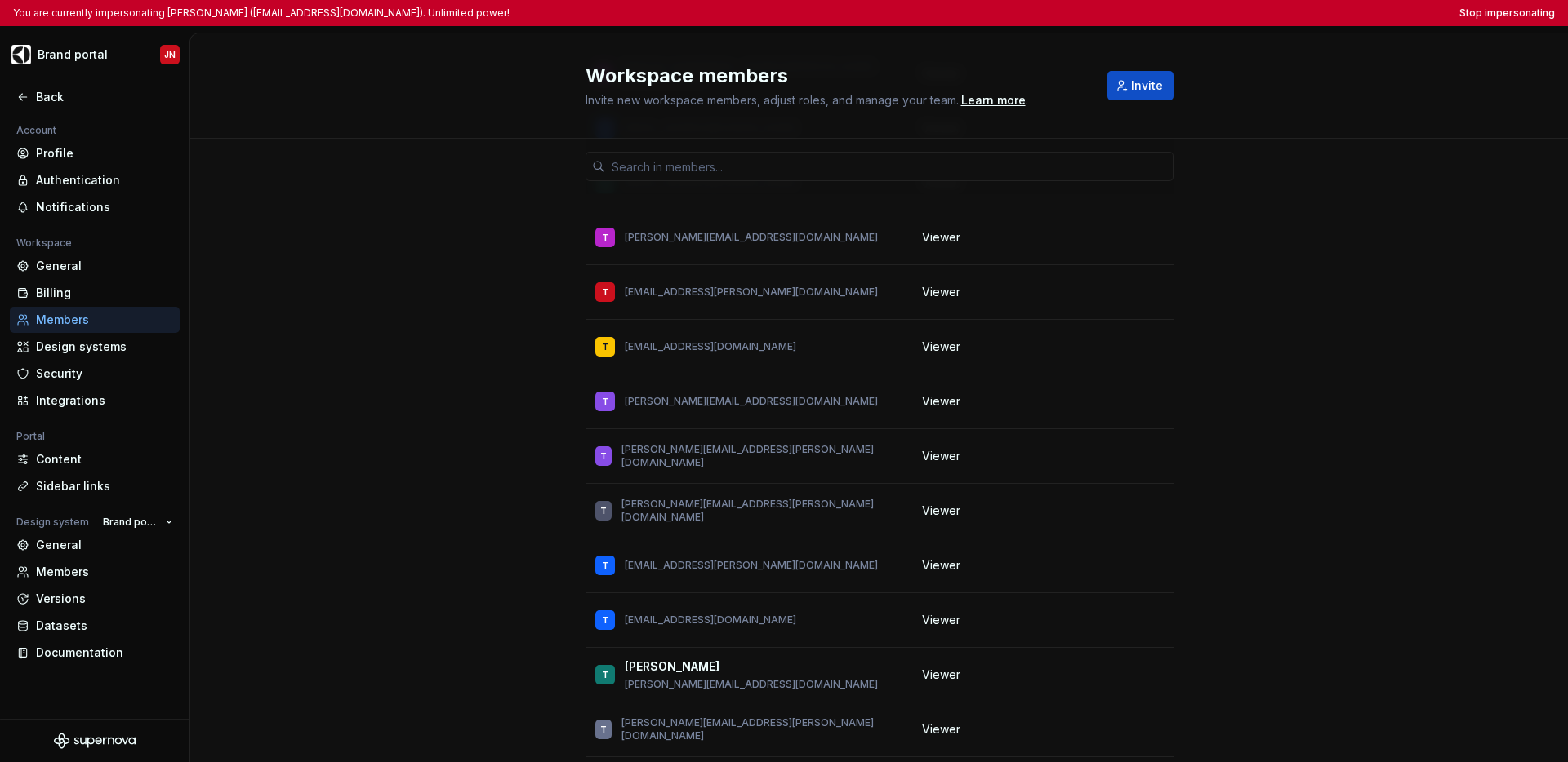
drag, startPoint x: 747, startPoint y: 465, endPoint x: 614, endPoint y: 466, distance: 133.0
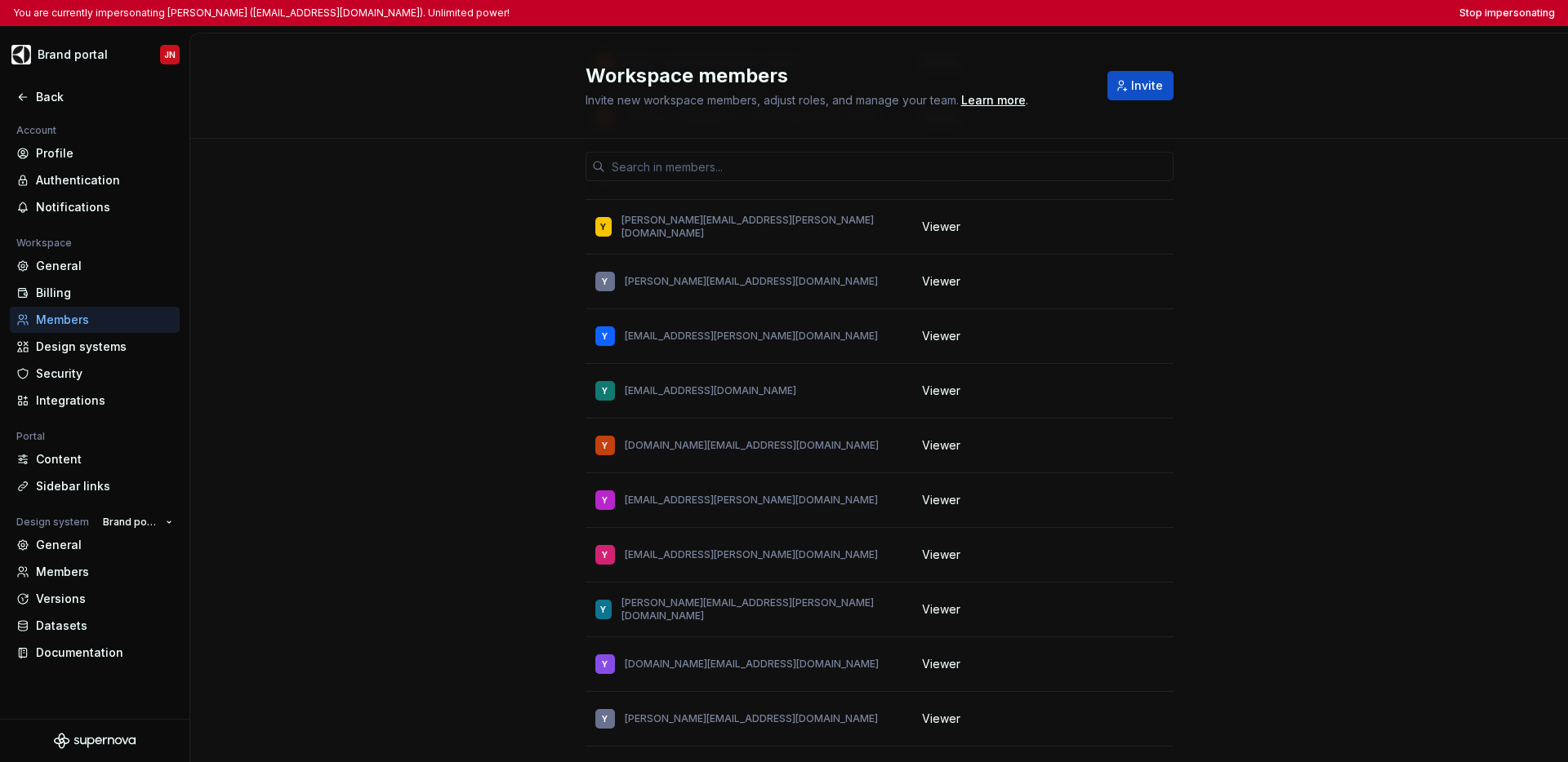
scroll to position [170251, 0]
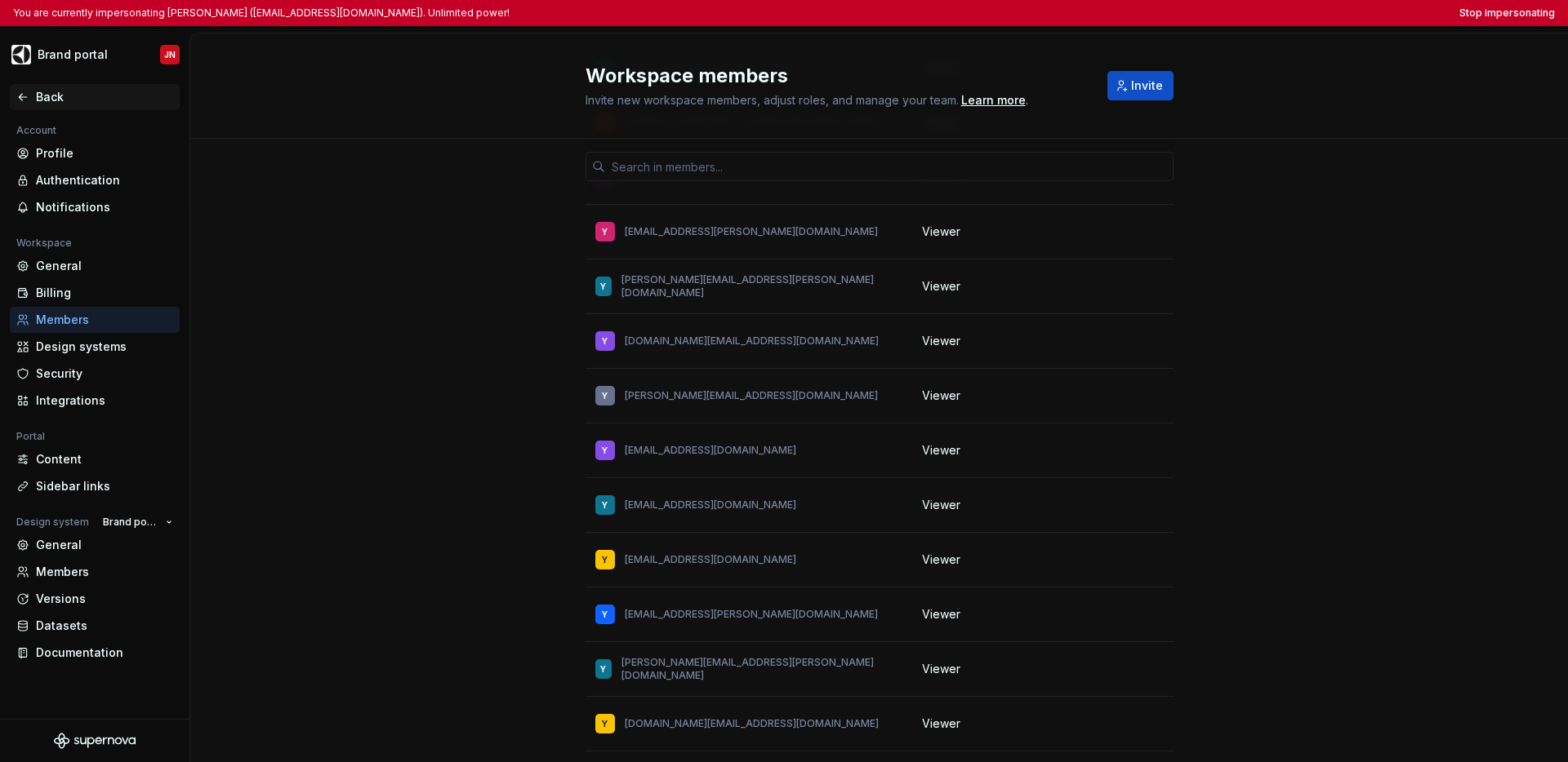
click at [29, 97] on div "Back" at bounding box center [94, 96] width 156 height 16
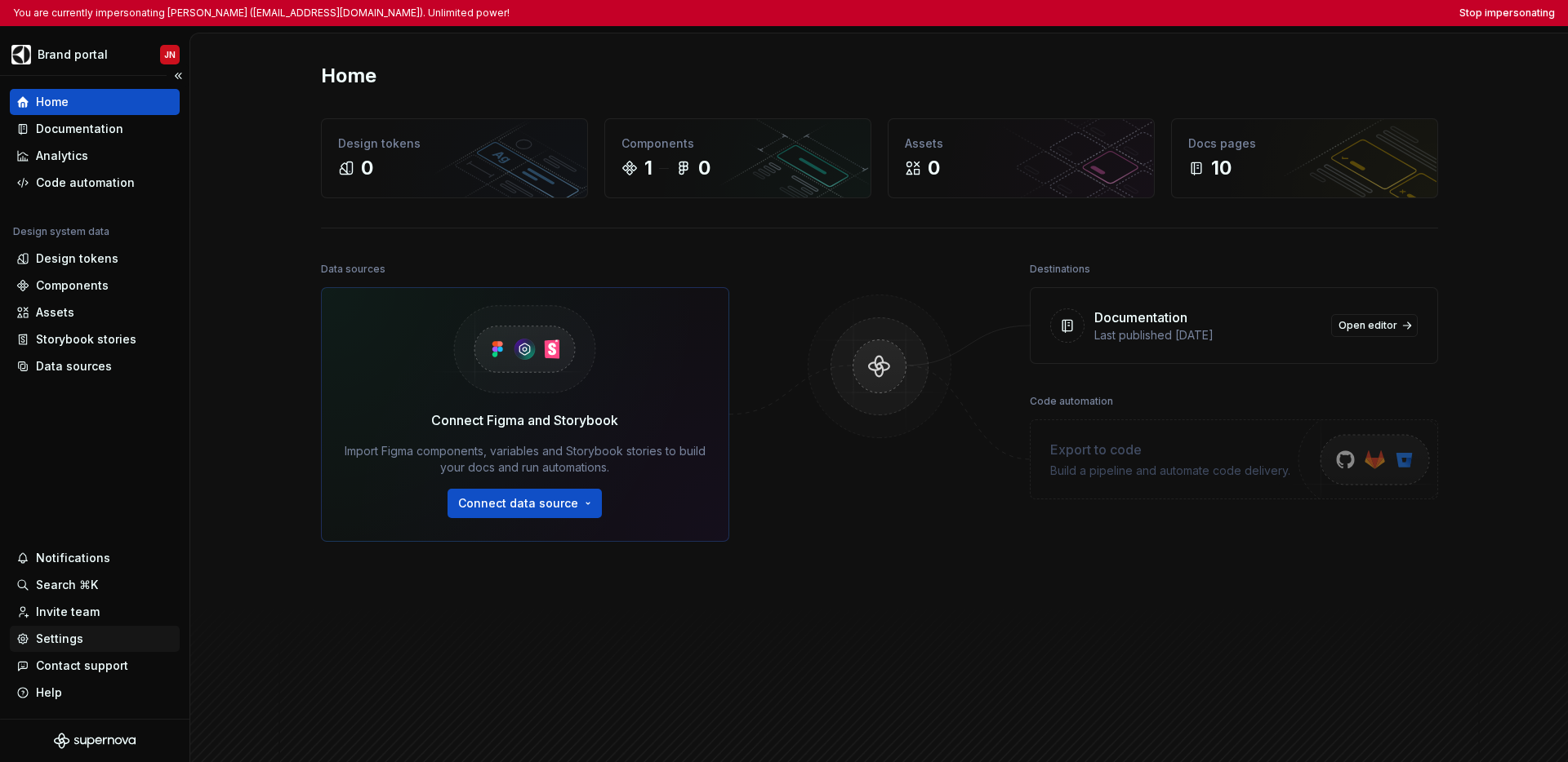
click at [67, 631] on div "Settings" at bounding box center [59, 638] width 48 height 16
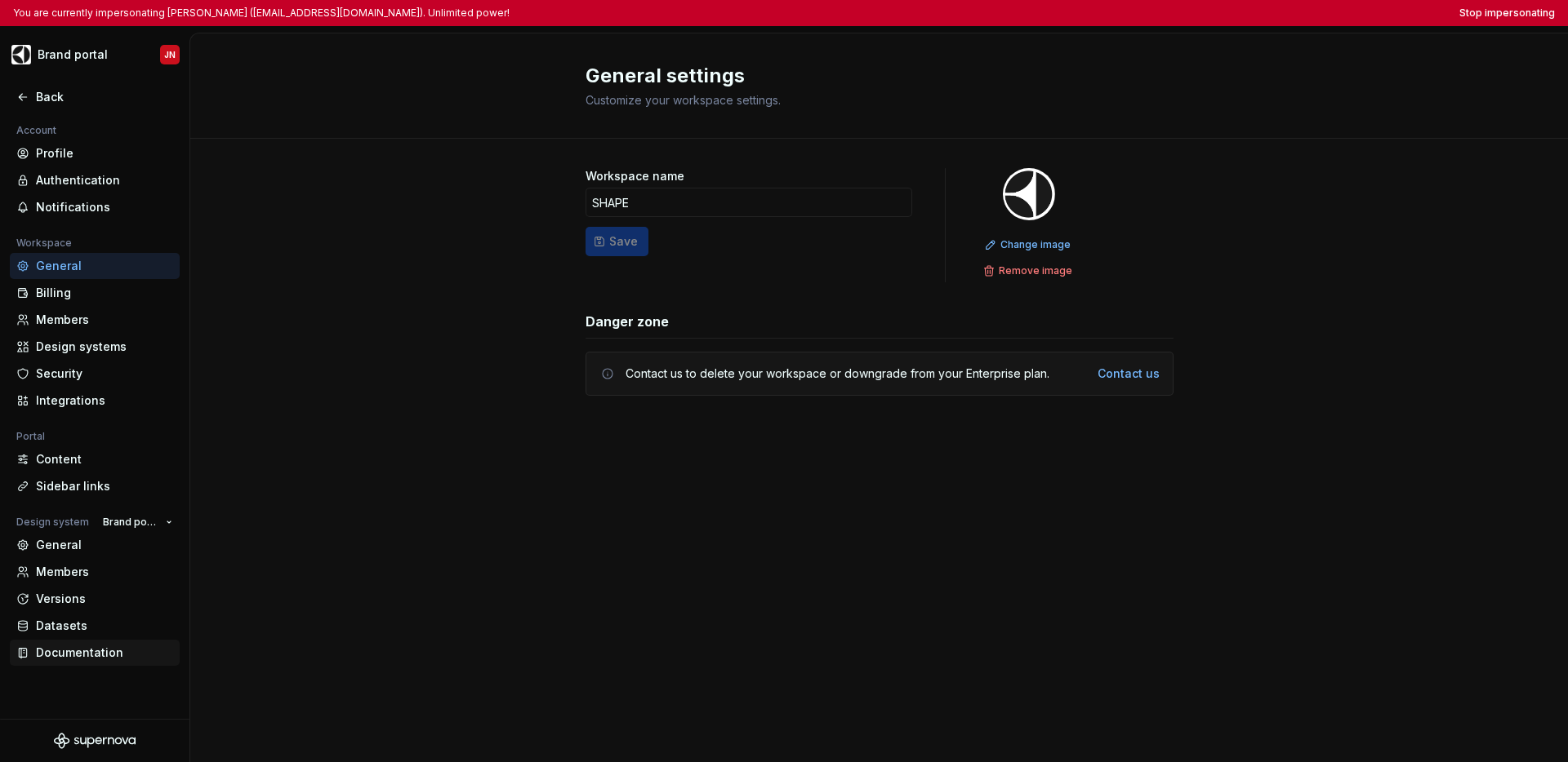
click at [77, 646] on div "Documentation" at bounding box center [104, 652] width 137 height 16
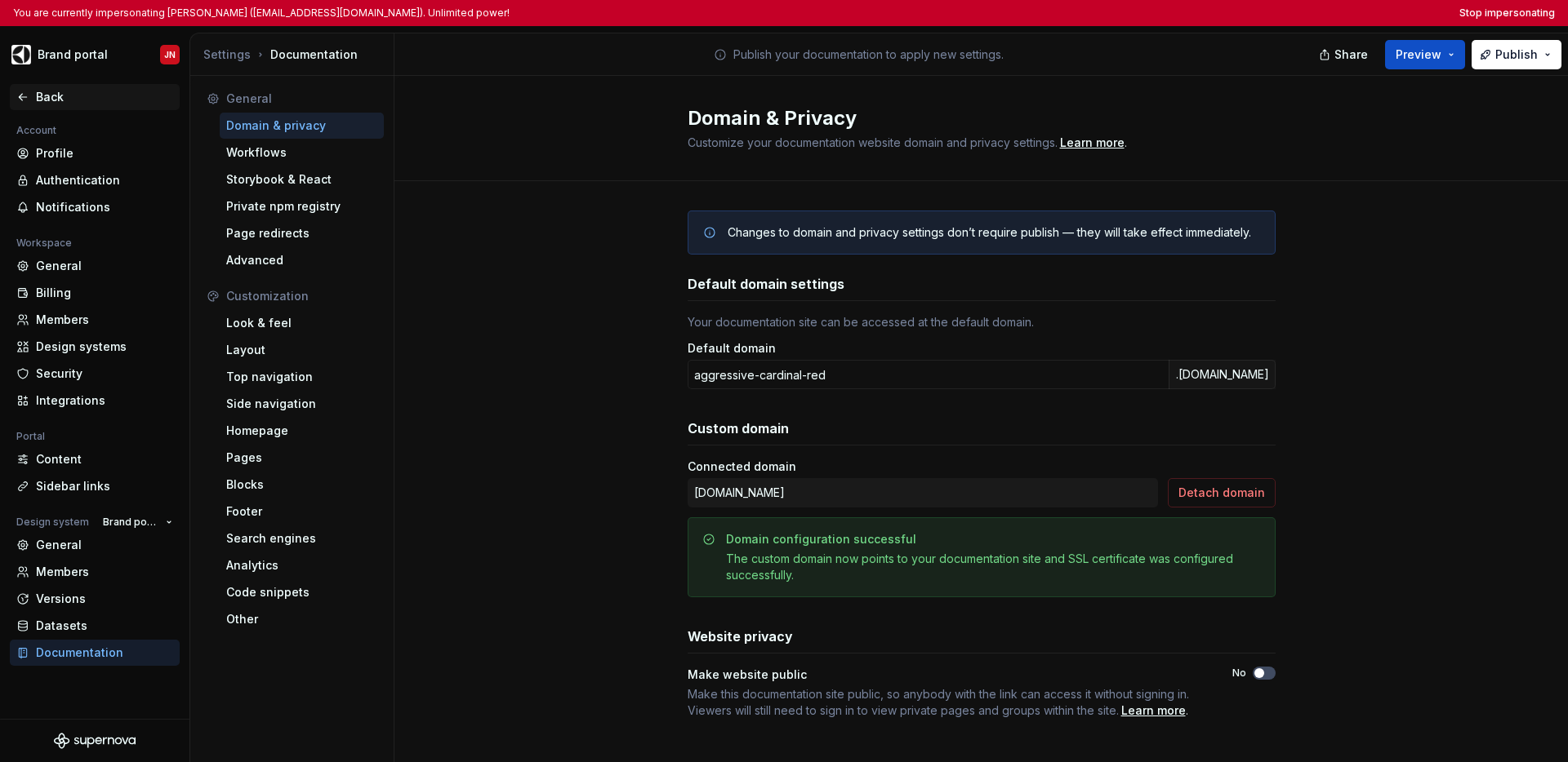
click at [51, 99] on div "Back" at bounding box center [104, 96] width 137 height 16
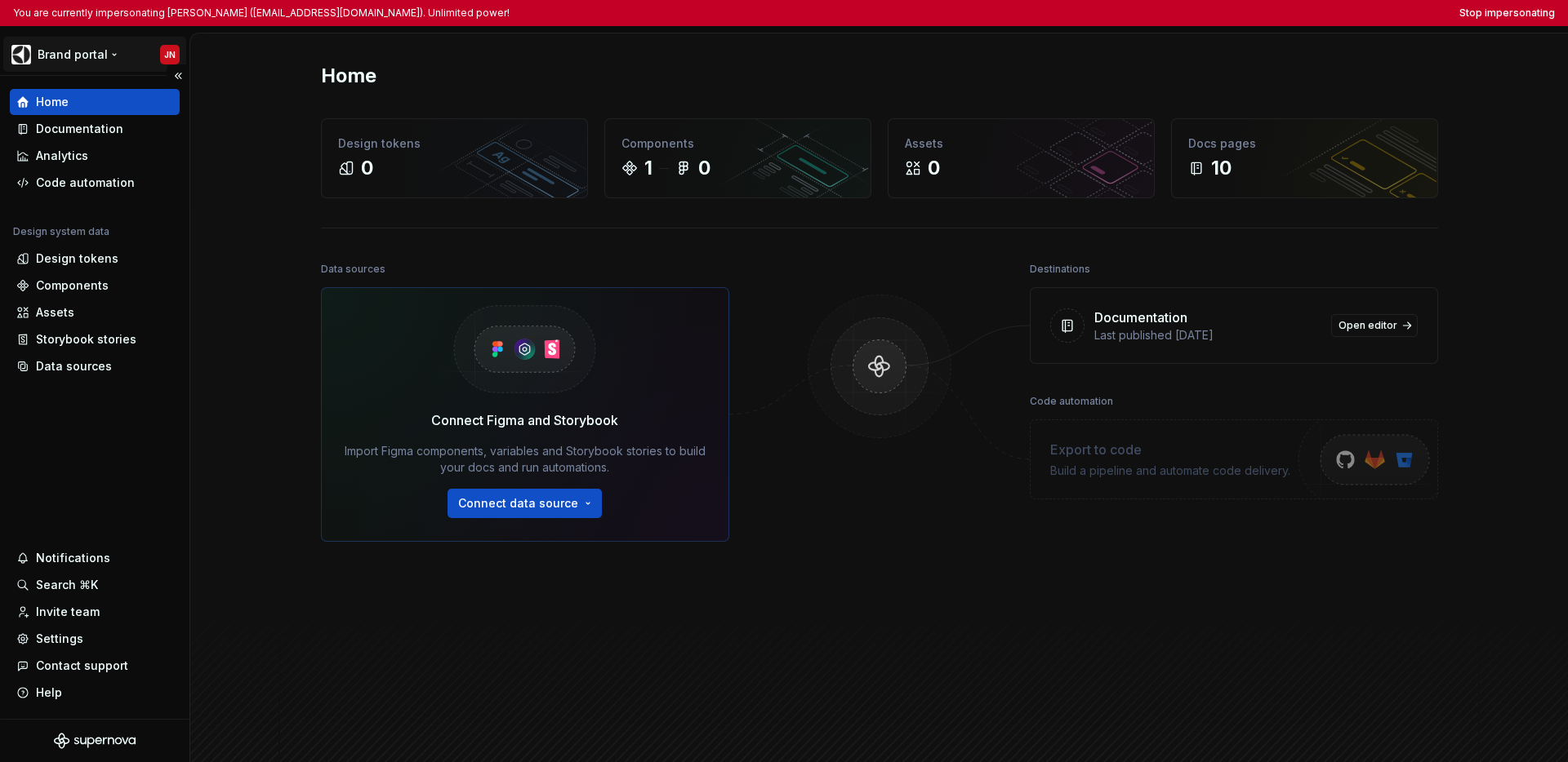
click at [78, 58] on html "You are currently impersonating [PERSON_NAME] ([EMAIL_ADDRESS][DOMAIN_NAME]). U…" at bounding box center [784, 381] width 1568 height 762
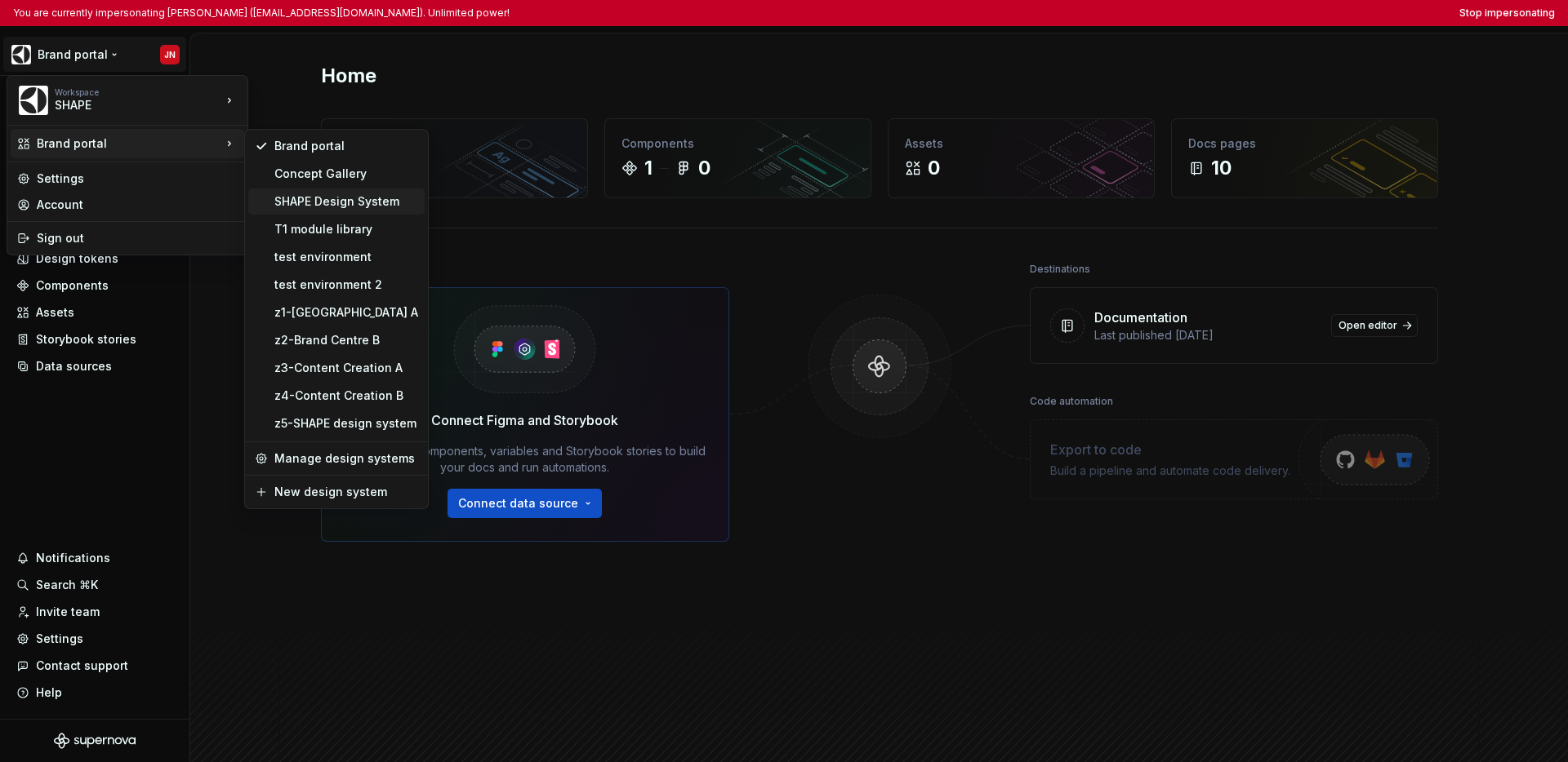
click at [309, 199] on div "SHAPE Design System" at bounding box center [346, 201] width 143 height 16
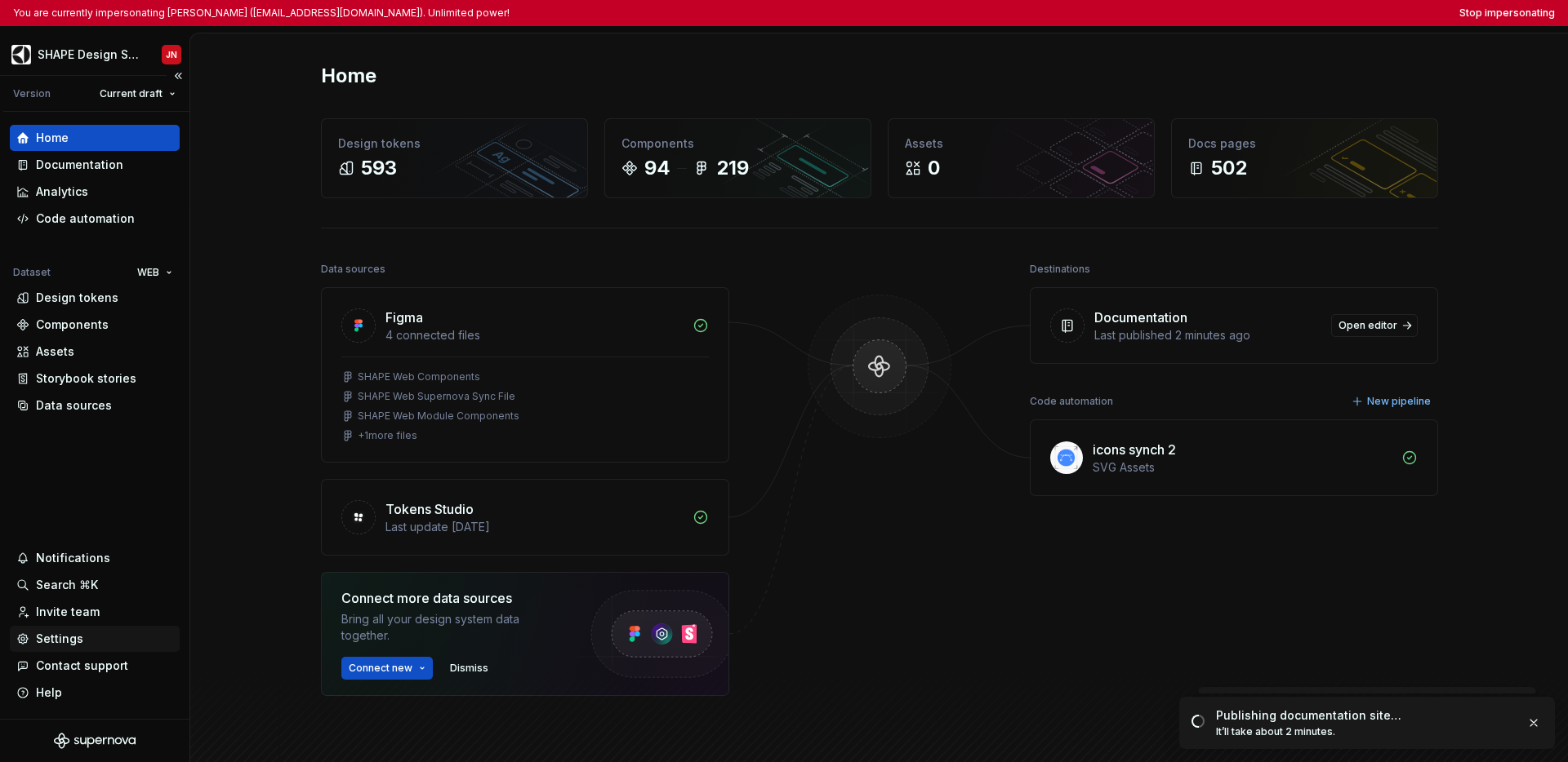
click at [61, 637] on div "Settings" at bounding box center [59, 638] width 48 height 16
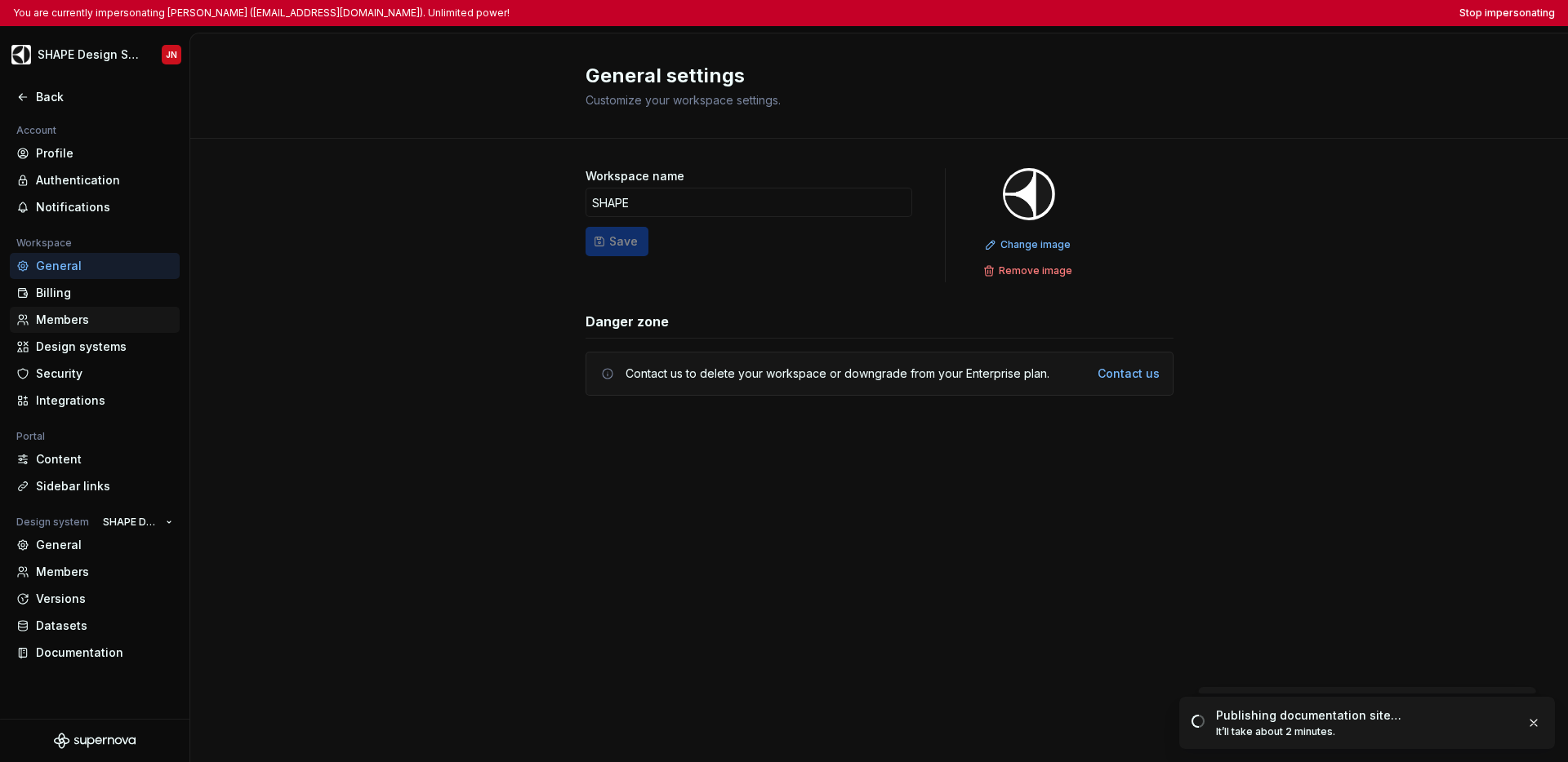
click at [71, 320] on div "Members" at bounding box center [104, 319] width 137 height 16
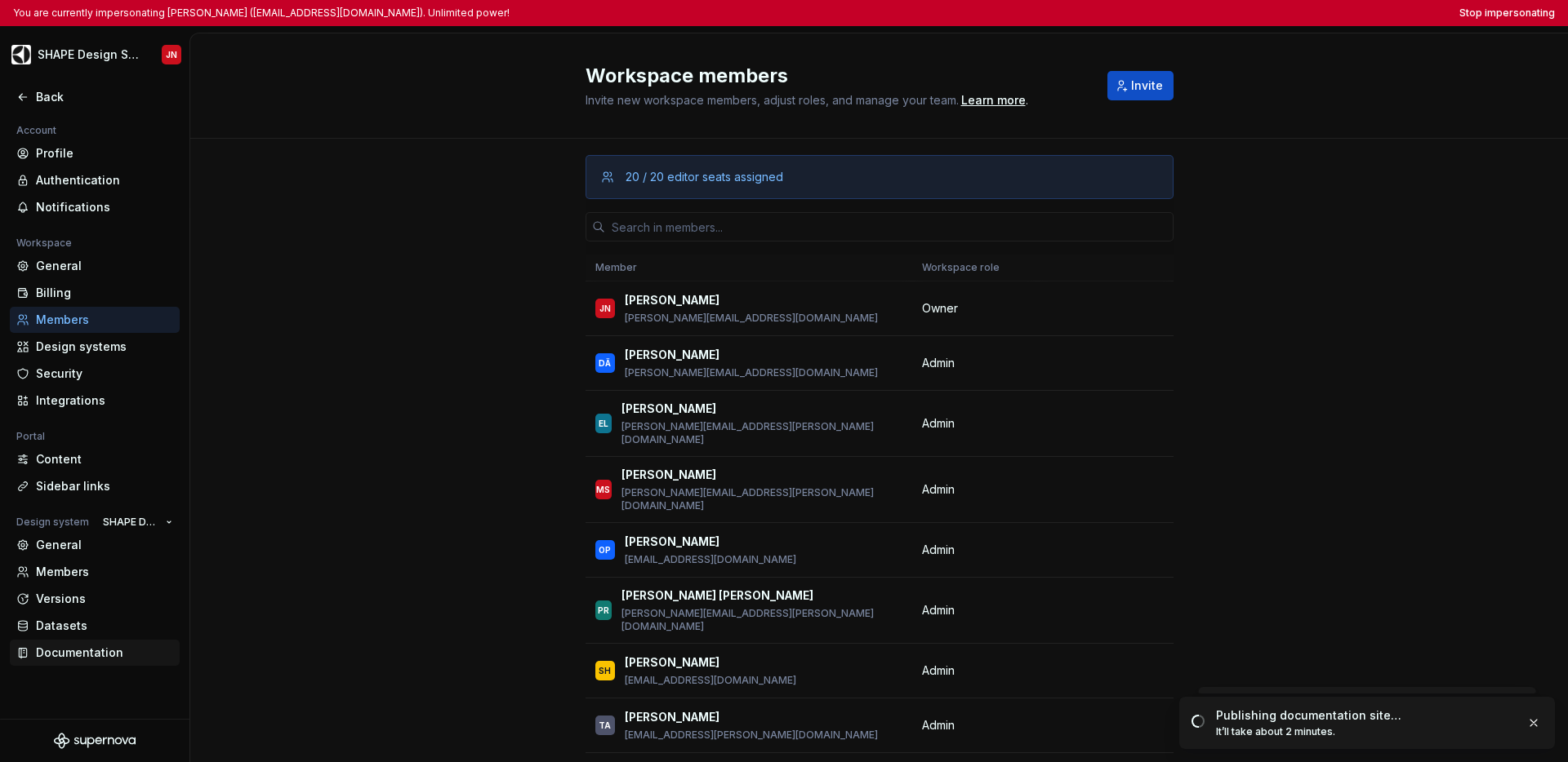
click at [78, 652] on div "Documentation" at bounding box center [104, 652] width 137 height 16
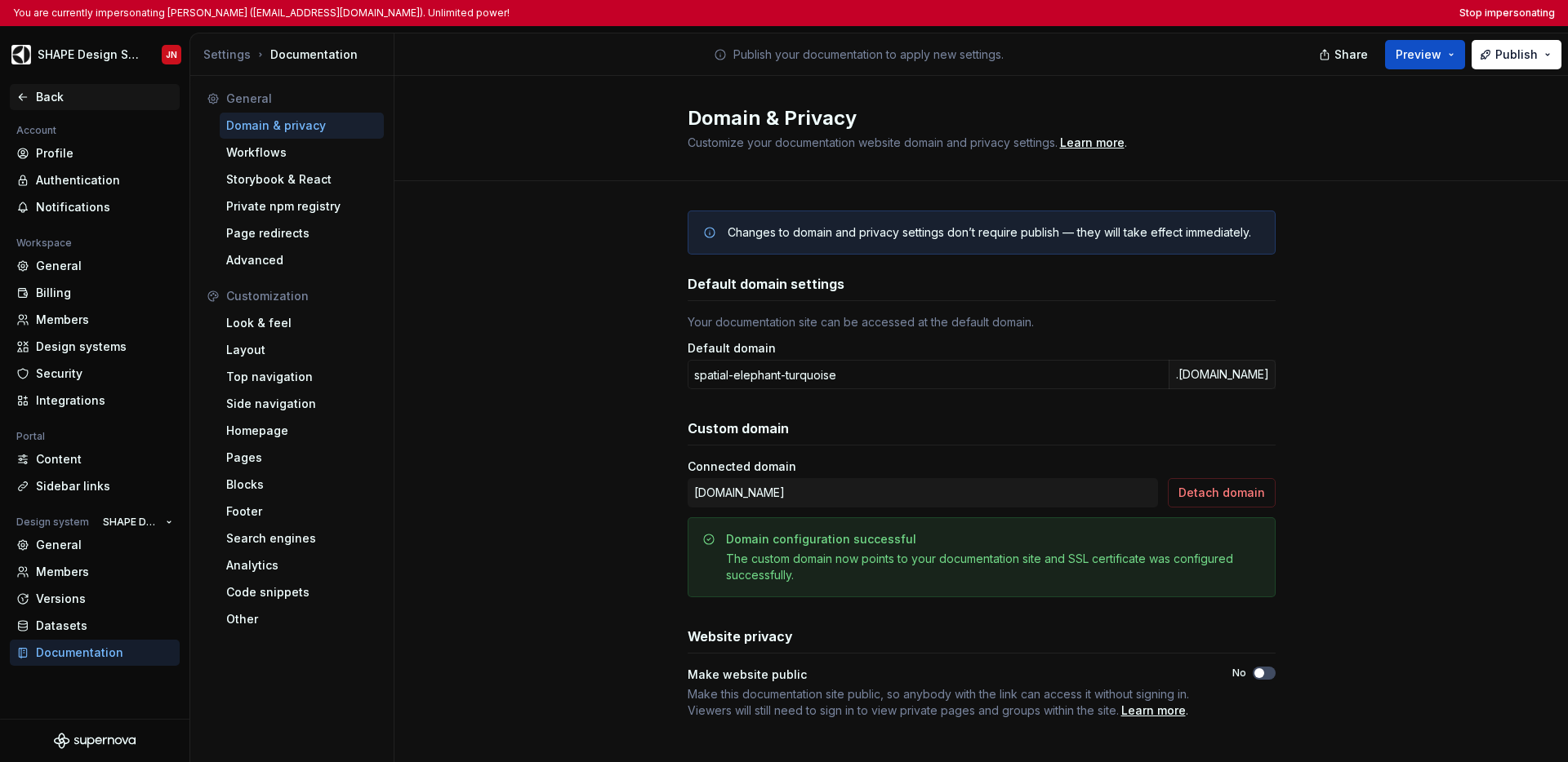
click at [24, 105] on div "Back" at bounding box center [94, 96] width 156 height 16
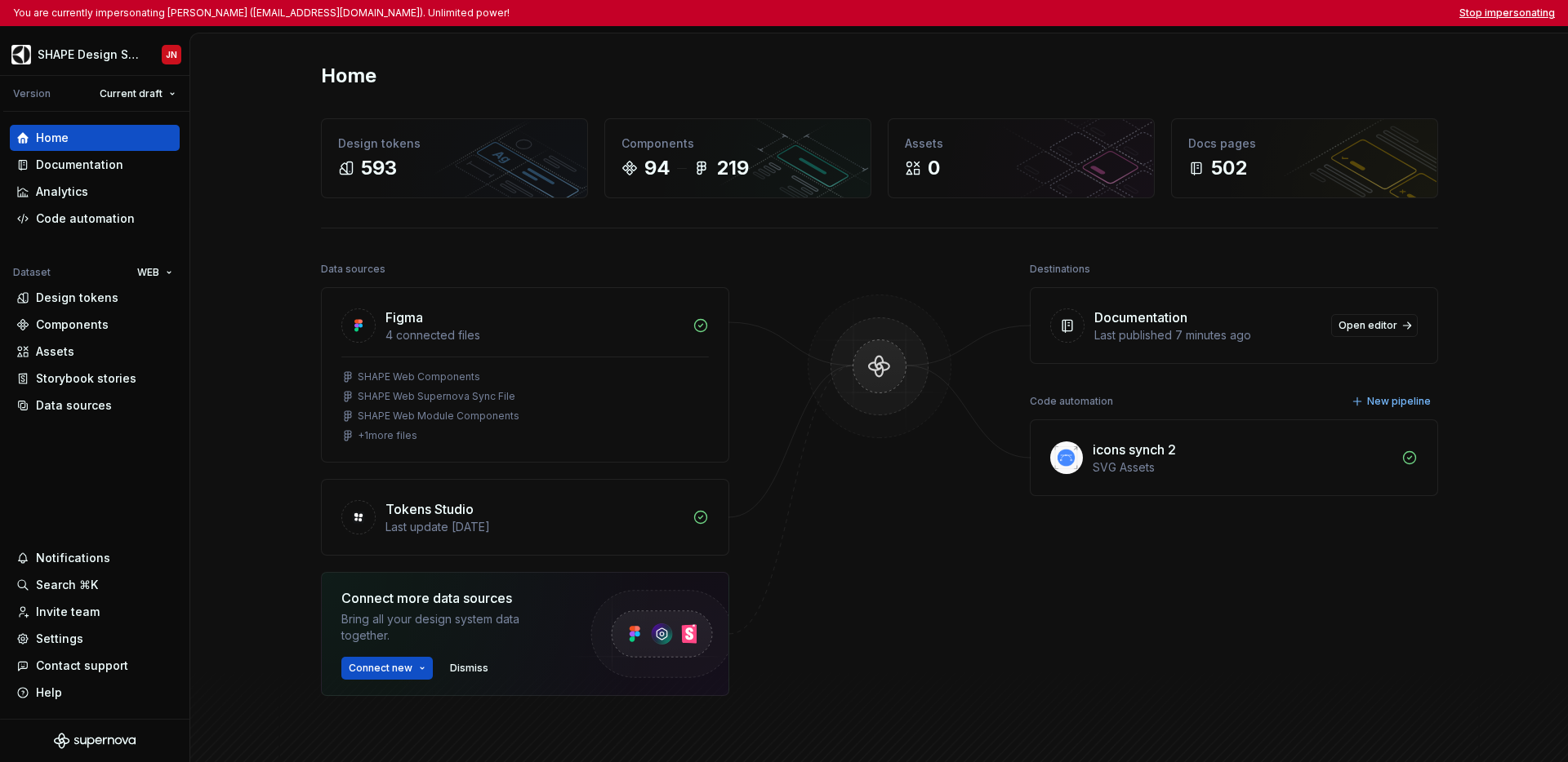
click at [1087, 12] on button "Stop impersonating" at bounding box center [1507, 13] width 96 height 13
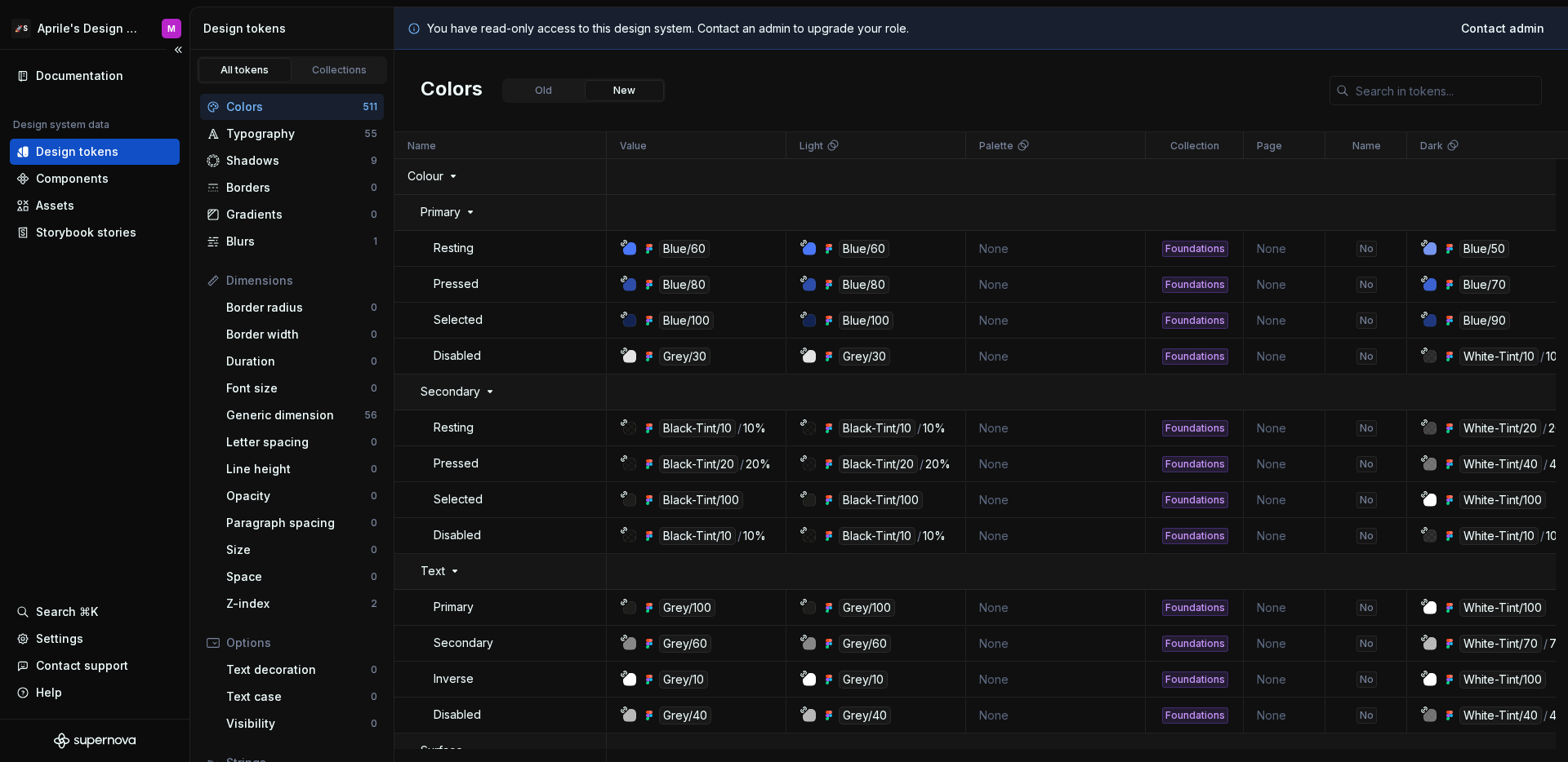
click at [94, 355] on div "Documentation Design system data Design tokens Components Assets Storybook stor…" at bounding box center [95, 384] width 189 height 669
click at [70, 34] on html "🚀S Aprile's Design System M Documentation Design system data Design tokens Comp…" at bounding box center [784, 381] width 1568 height 762
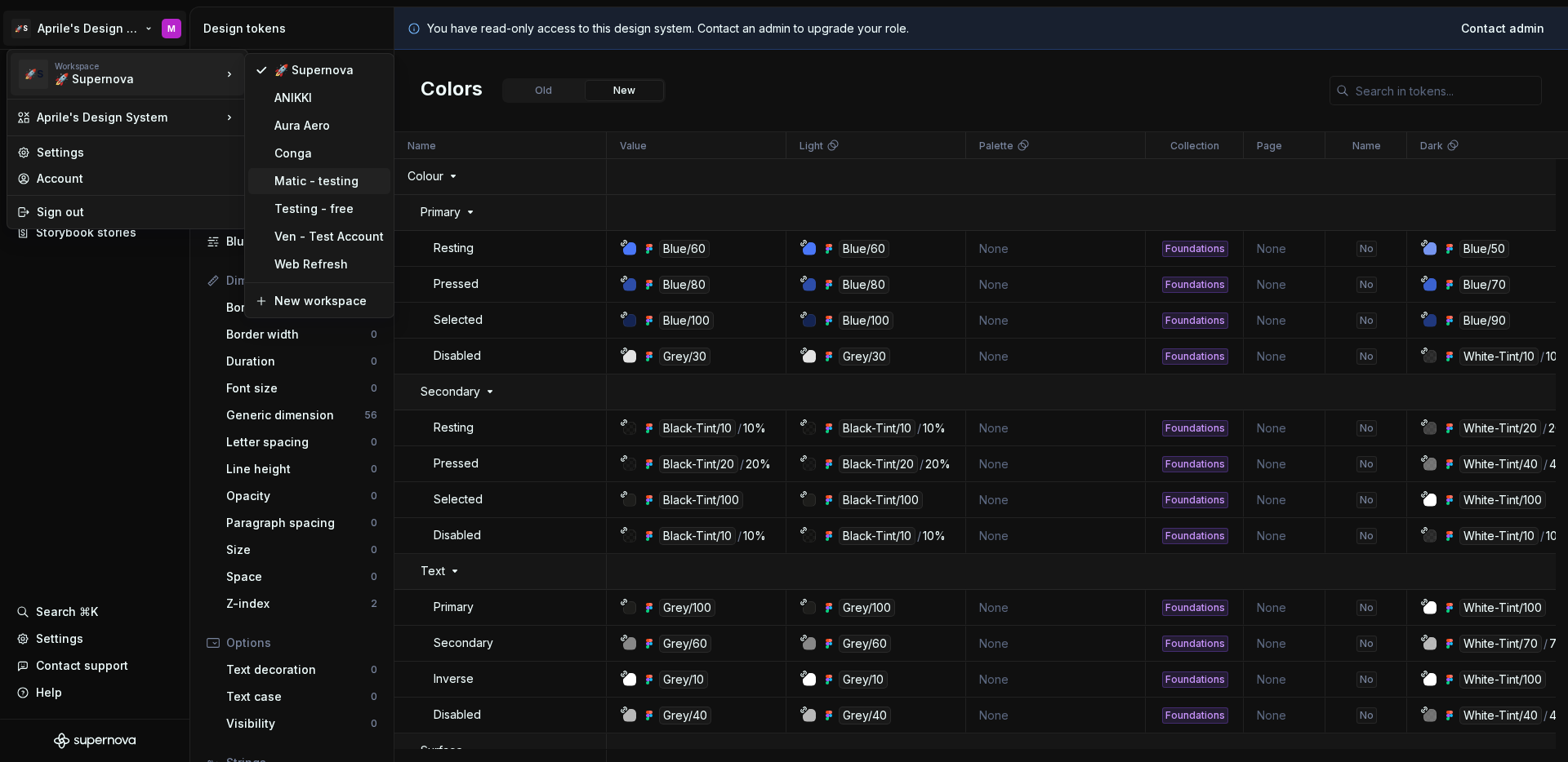
click at [326, 185] on div "Matic - testing" at bounding box center [329, 181] width 110 height 16
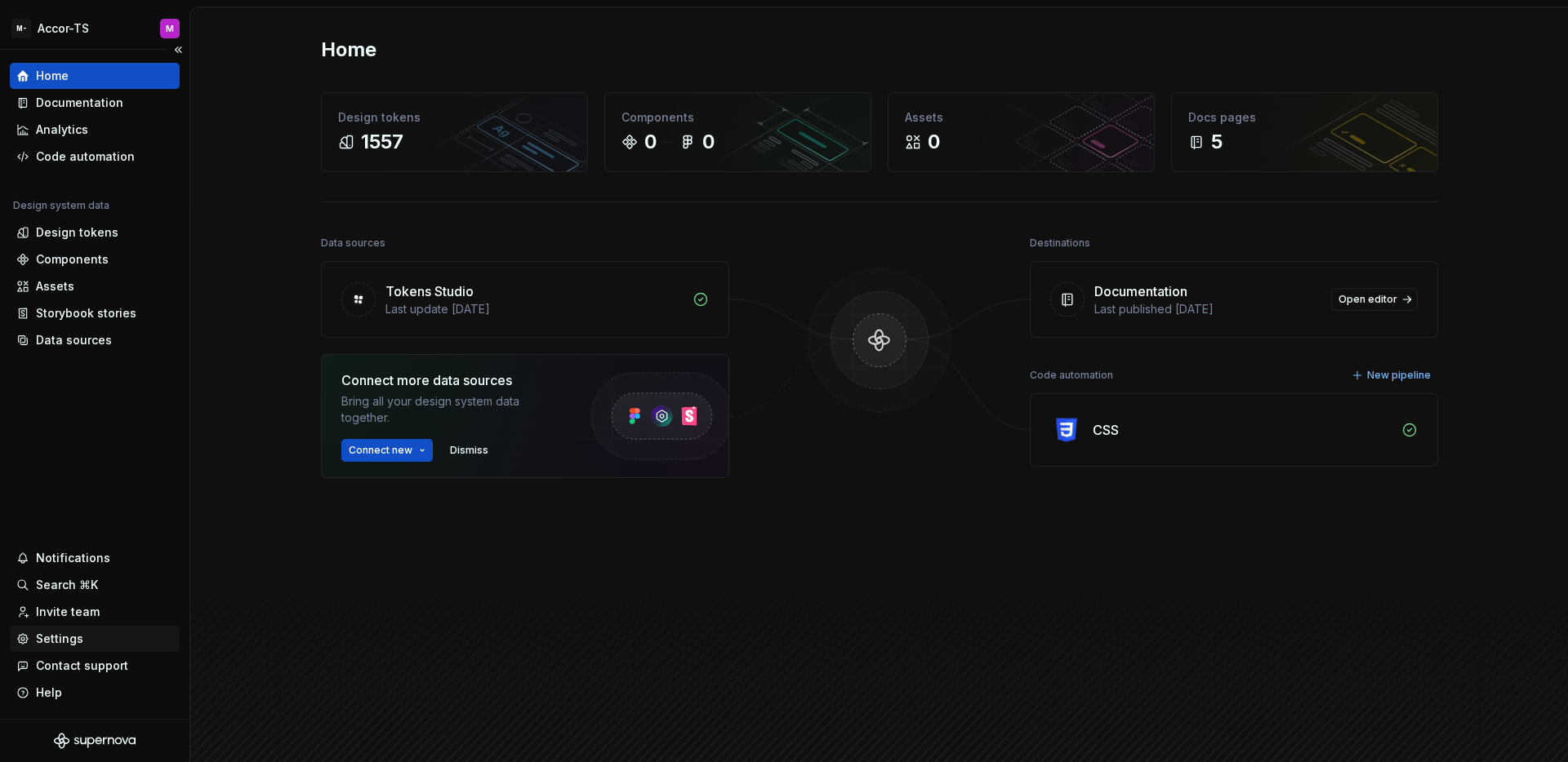
click at [77, 644] on div "Settings" at bounding box center [59, 638] width 48 height 16
click at [76, 646] on div "Settings" at bounding box center [59, 638] width 48 height 16
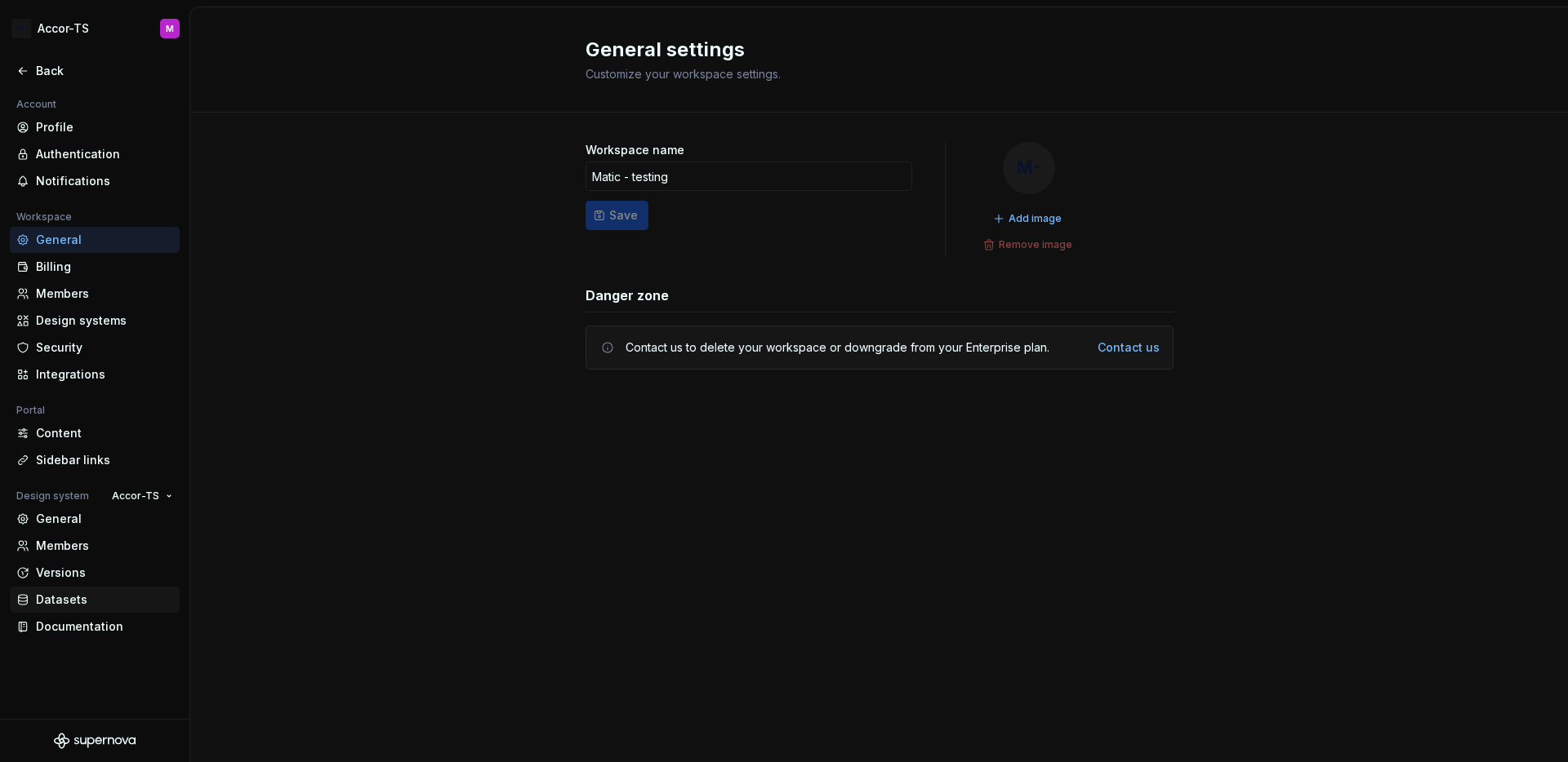
click at [86, 600] on div "Datasets" at bounding box center [104, 599] width 137 height 16
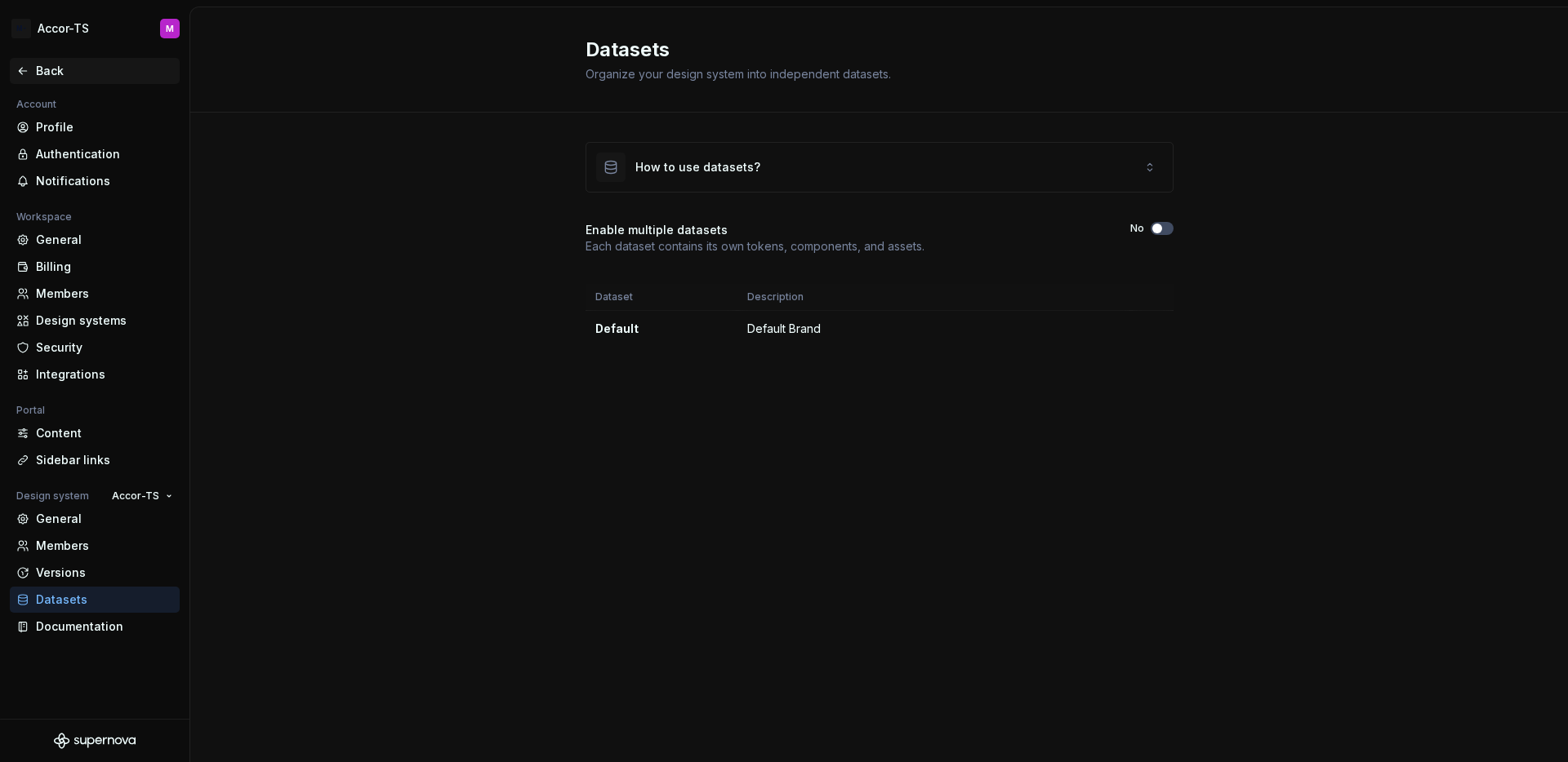
click at [50, 70] on div "Back" at bounding box center [104, 70] width 137 height 16
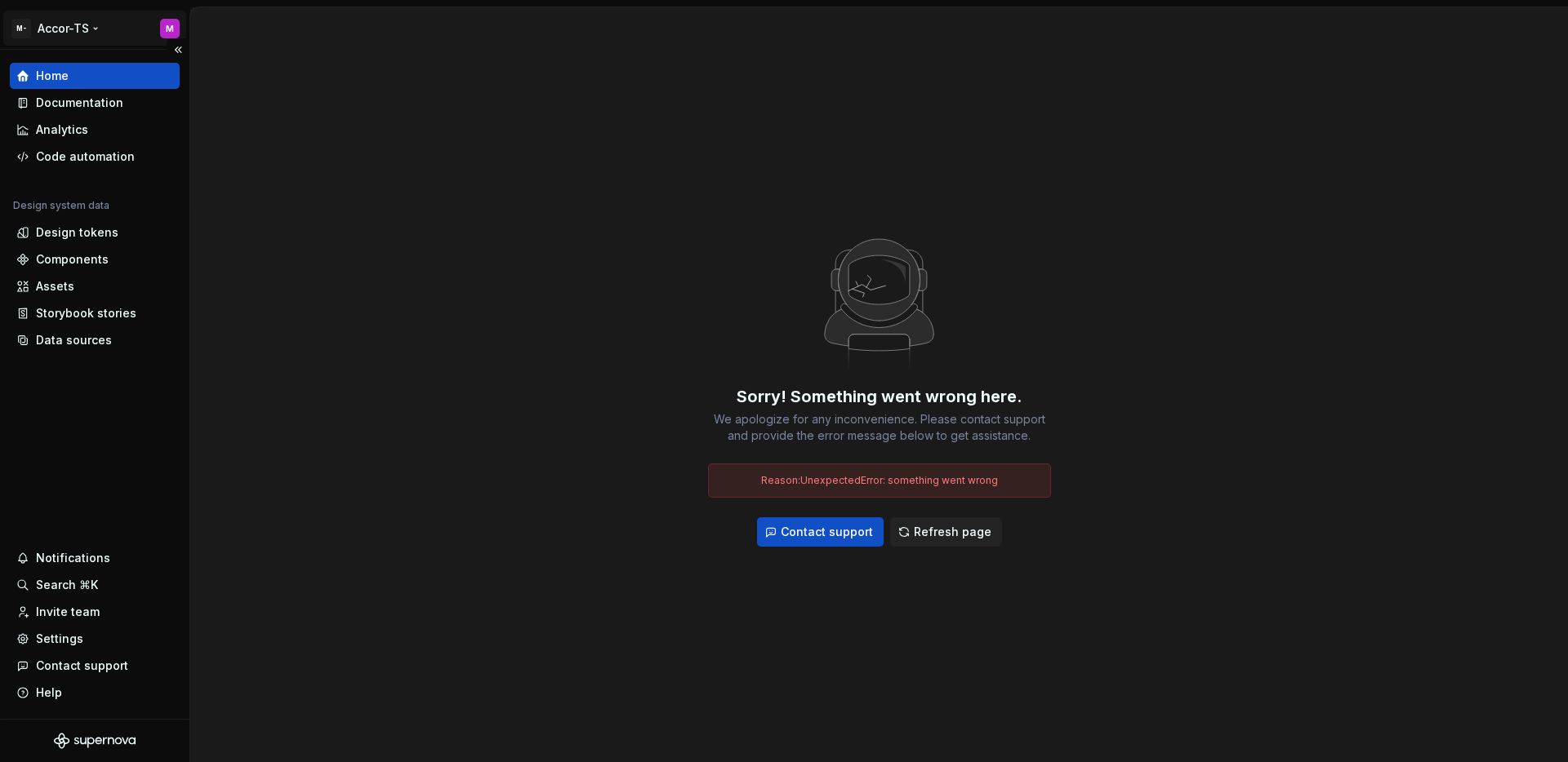
click at [65, 35] on html "M- Accor-TS M Home Documentation Analytics Code automation Design system data D…" at bounding box center [784, 381] width 1568 height 762
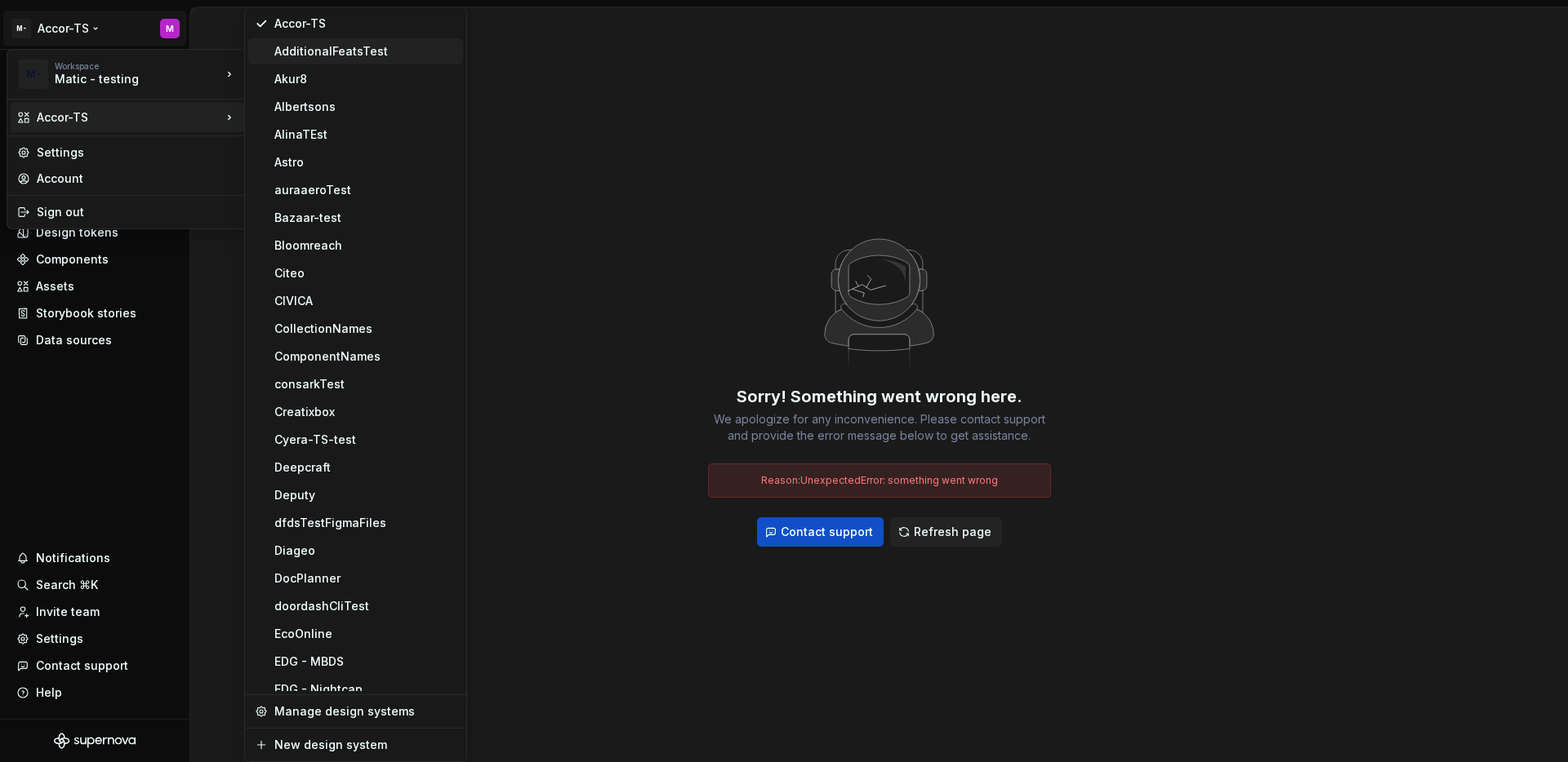
click at [326, 56] on div "AdditionalFeatsTest" at bounding box center [365, 51] width 182 height 16
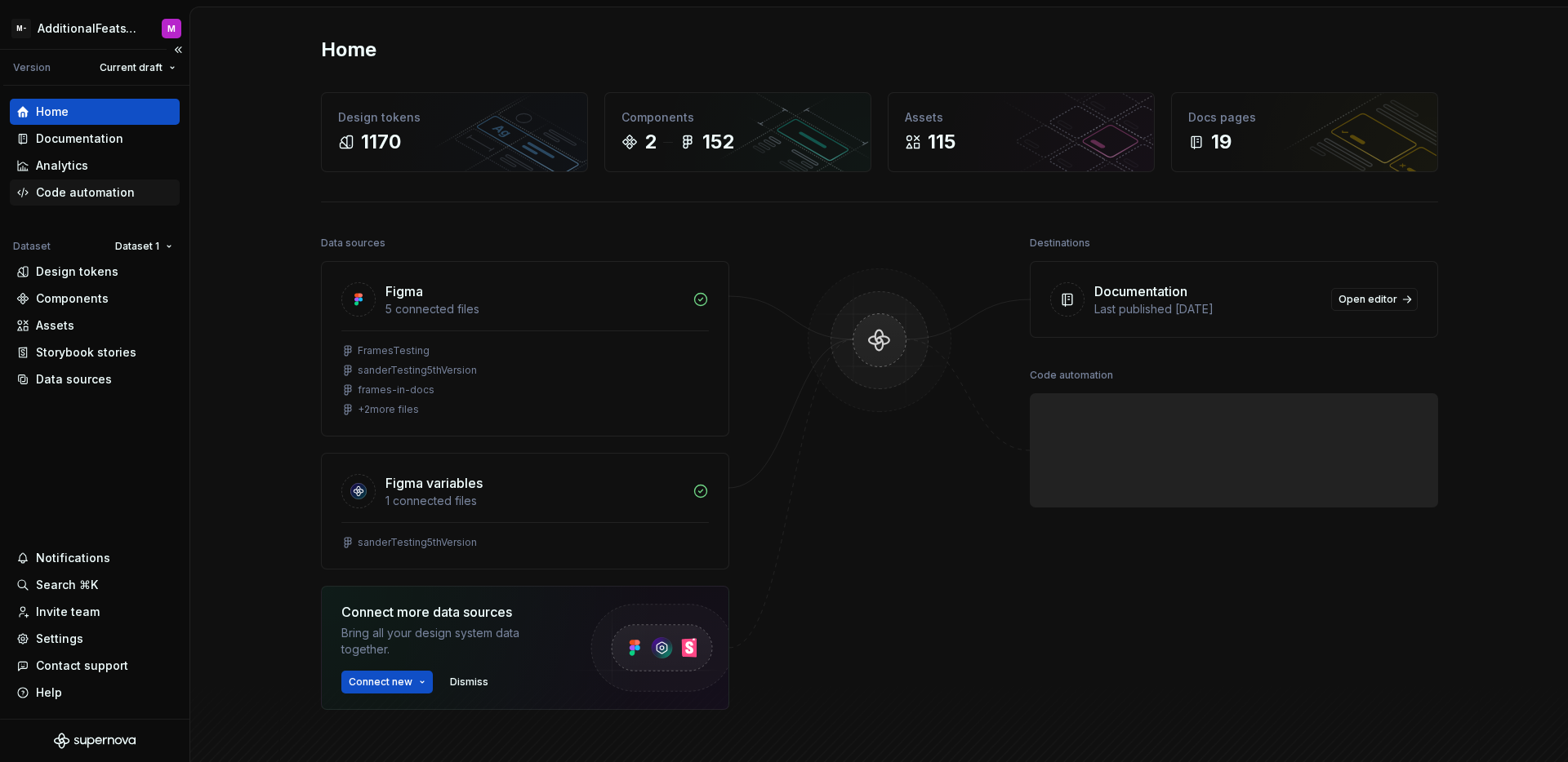
click at [83, 188] on div "Code automation" at bounding box center [84, 192] width 98 height 16
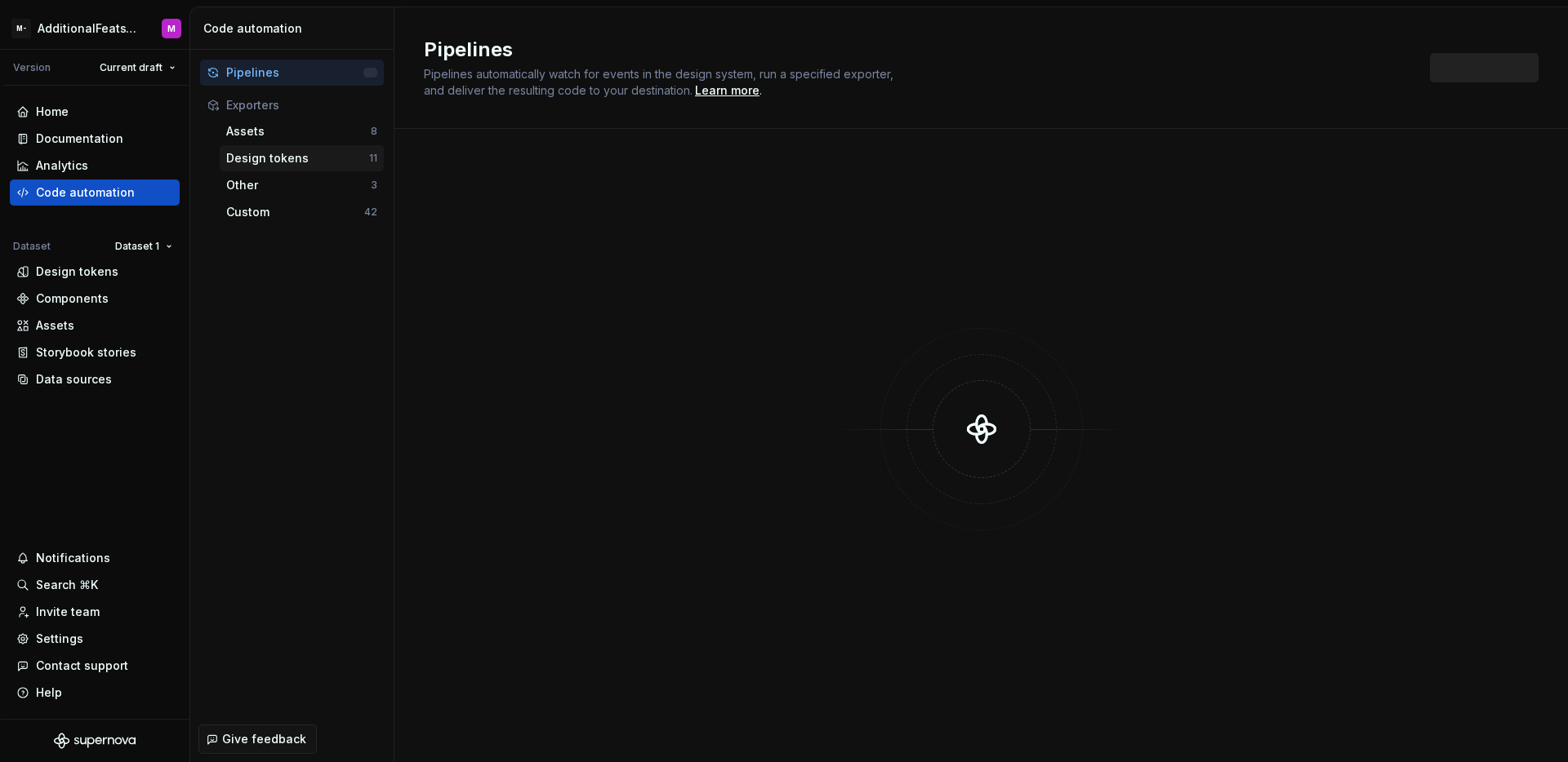
click at [263, 156] on div "Design tokens" at bounding box center [298, 157] width 143 height 16
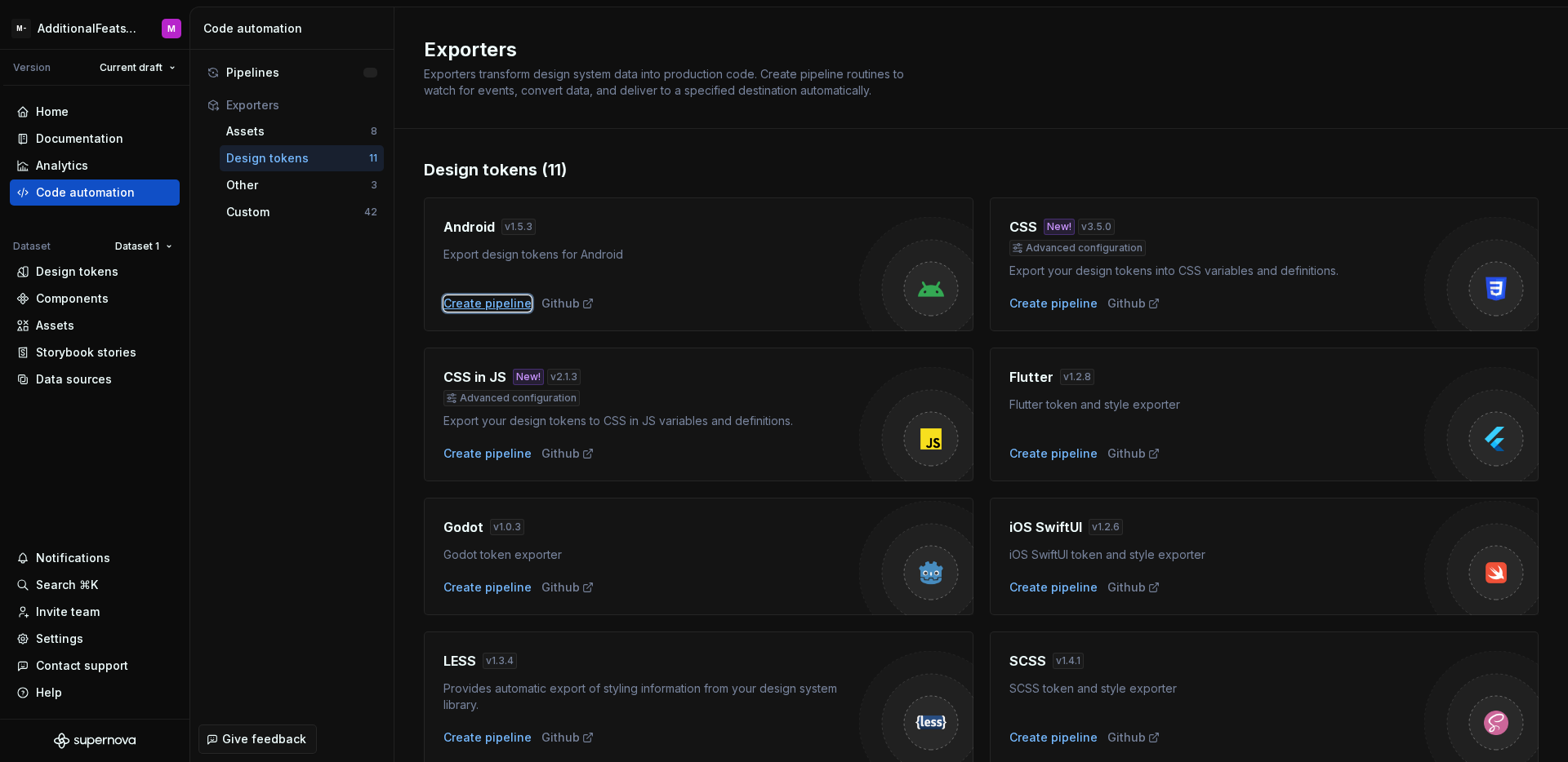
click at [498, 300] on div "Create pipeline" at bounding box center [487, 303] width 88 height 16
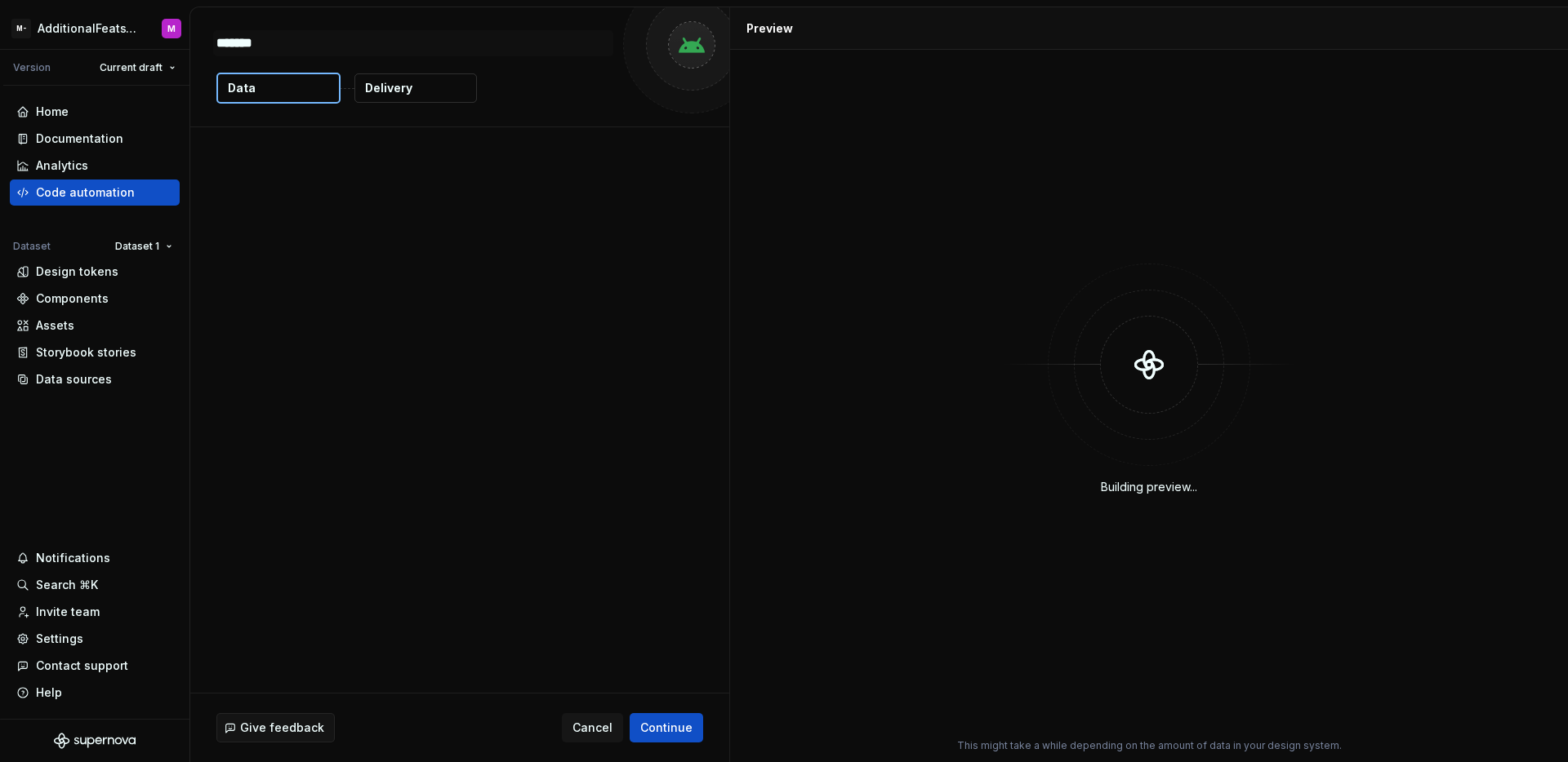
type textarea "*"
